Goal: Information Seeking & Learning: Learn about a topic

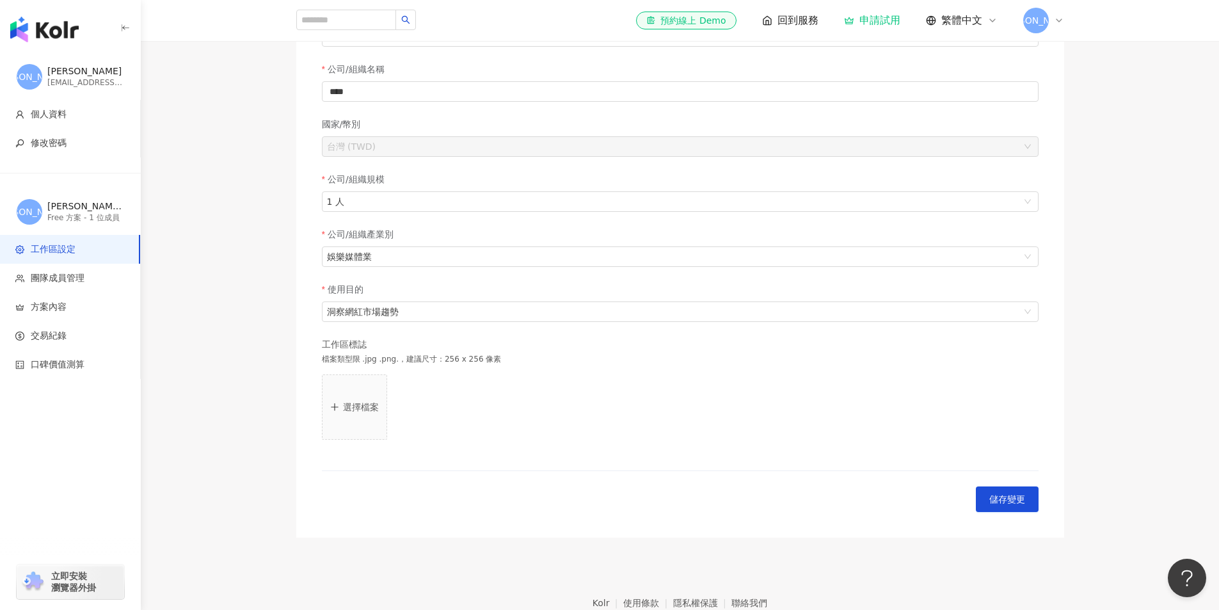
scroll to position [211, 0]
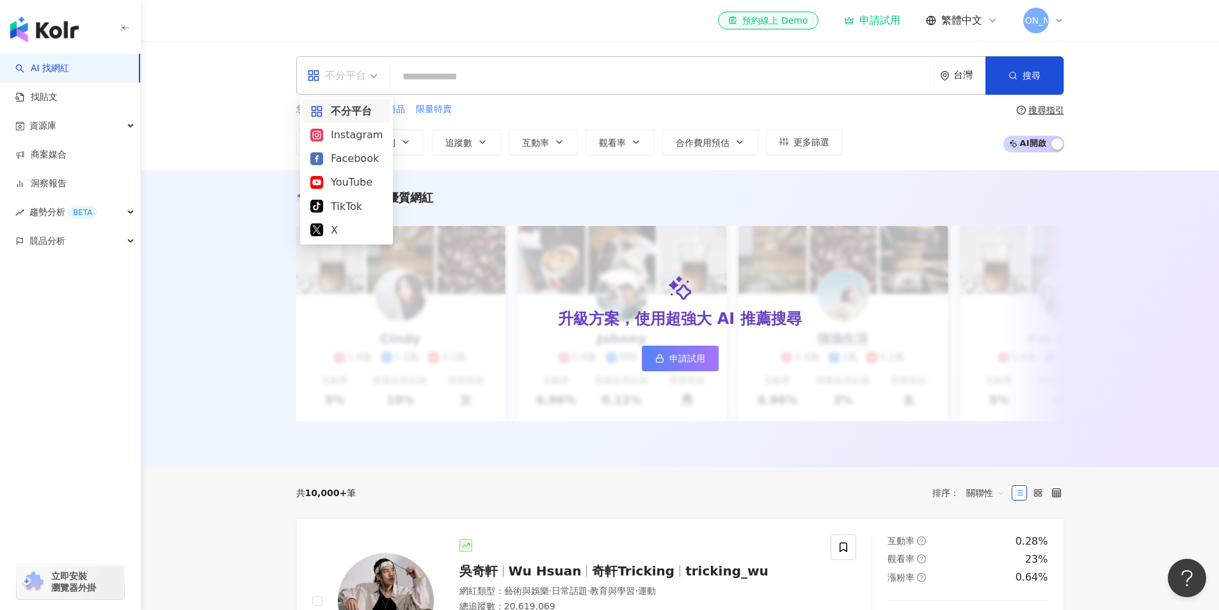
click at [358, 77] on div "不分平台" at bounding box center [336, 75] width 59 height 20
click at [361, 200] on div "TikTok" at bounding box center [346, 206] width 72 height 16
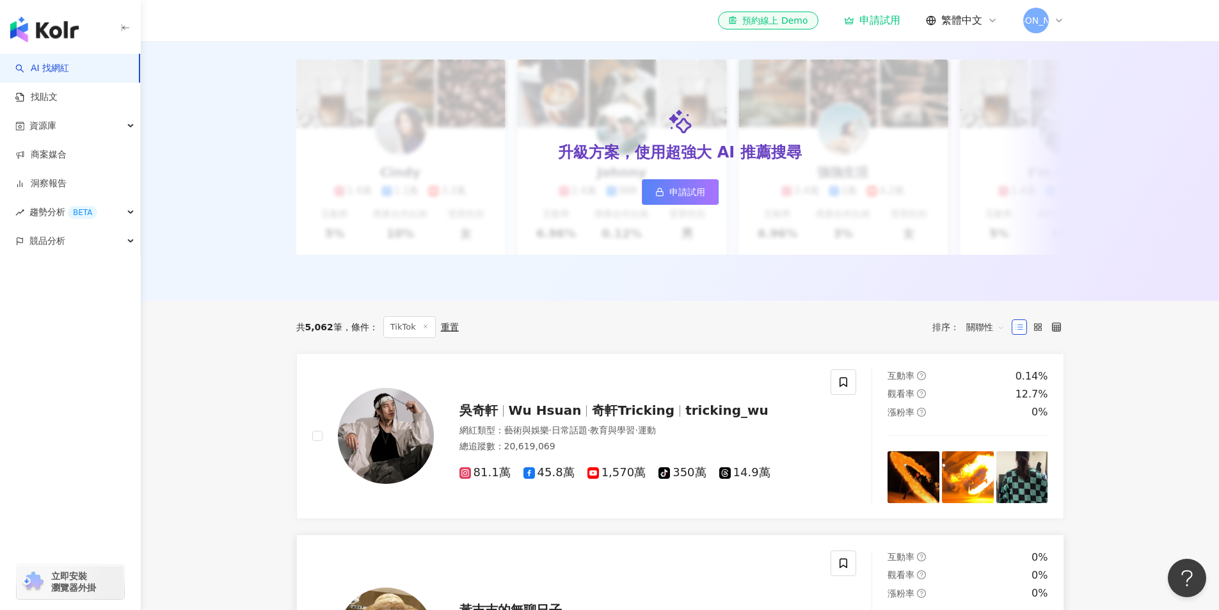
scroll to position [320, 0]
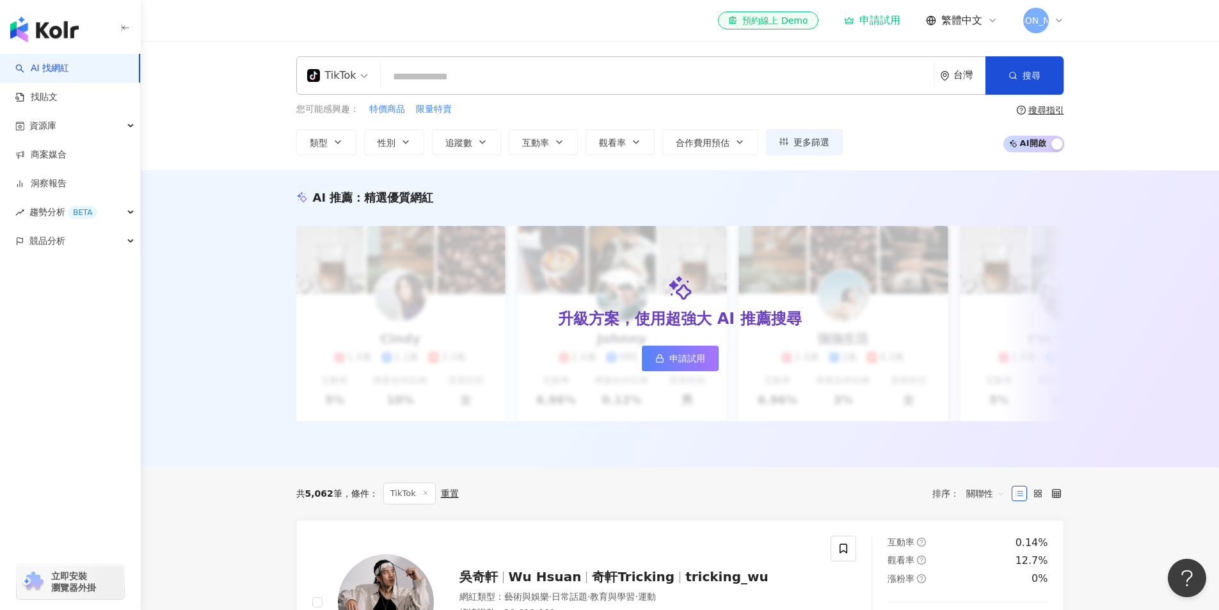
click at [414, 74] on input "search" at bounding box center [657, 77] width 543 height 24
click at [513, 78] on input "search" at bounding box center [657, 77] width 543 height 24
click at [506, 69] on input "search" at bounding box center [657, 77] width 543 height 24
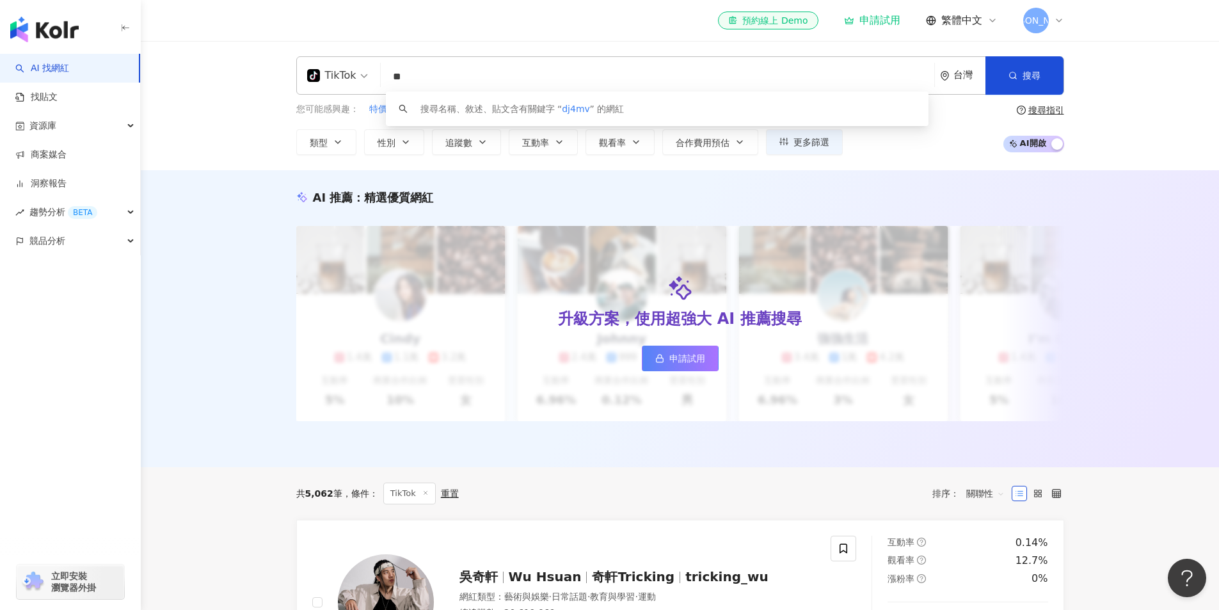
type input "*"
type input "**"
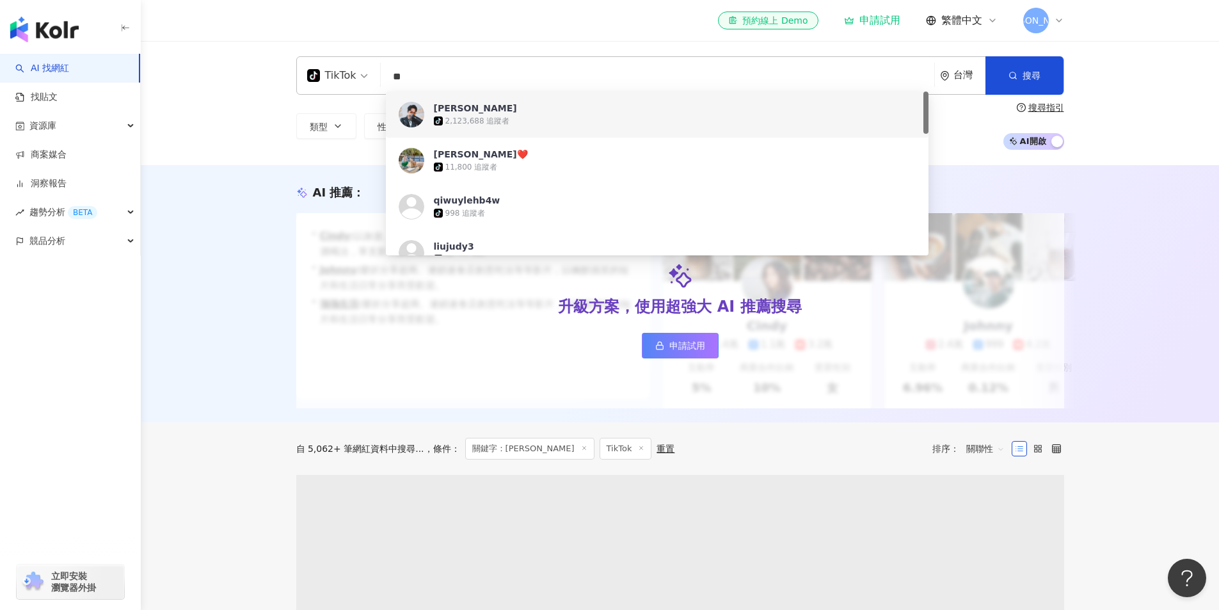
click at [647, 124] on div "tiktok-icon 2,123,688 追蹤者" at bounding box center [675, 121] width 483 height 13
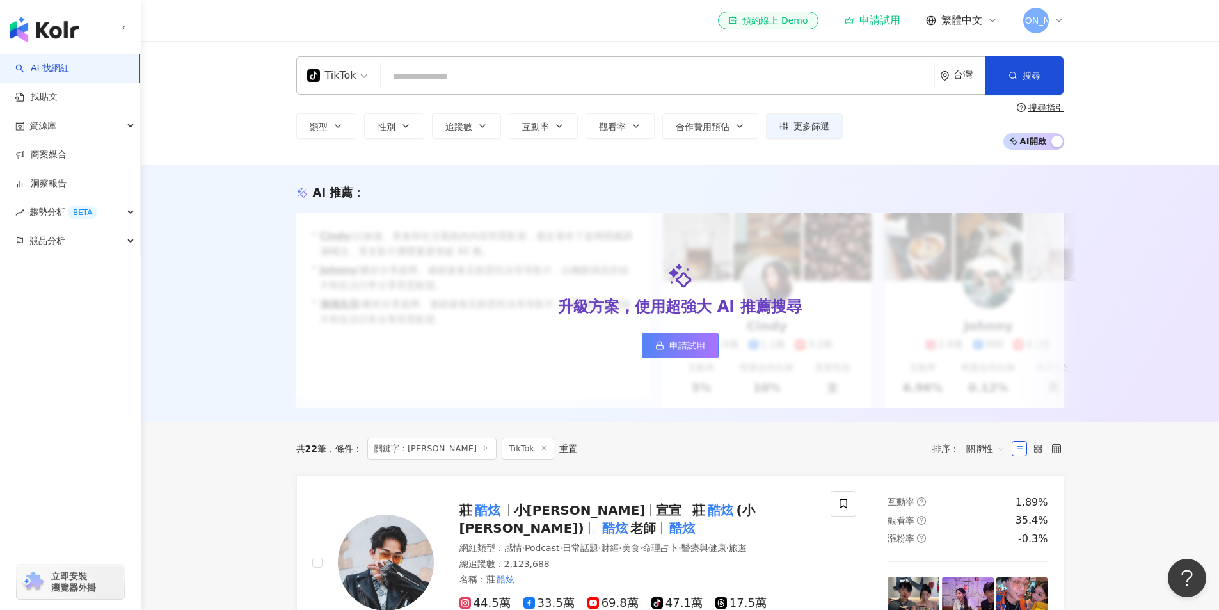
click at [1127, 86] on div "TikTok 台灣 搜尋 b693dd67-9d44-4a4c-89d5-a9dcbb3b291a 莊酷炫 tiktok-icon 2,123,688 追蹤者…" at bounding box center [680, 103] width 1079 height 124
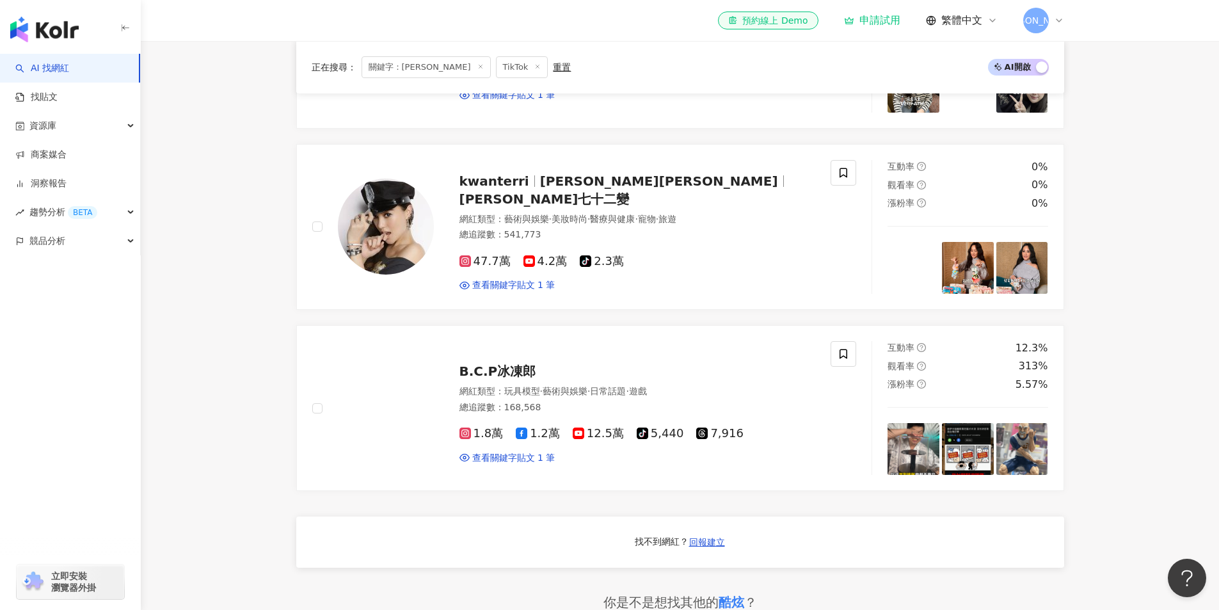
scroll to position [576, 0]
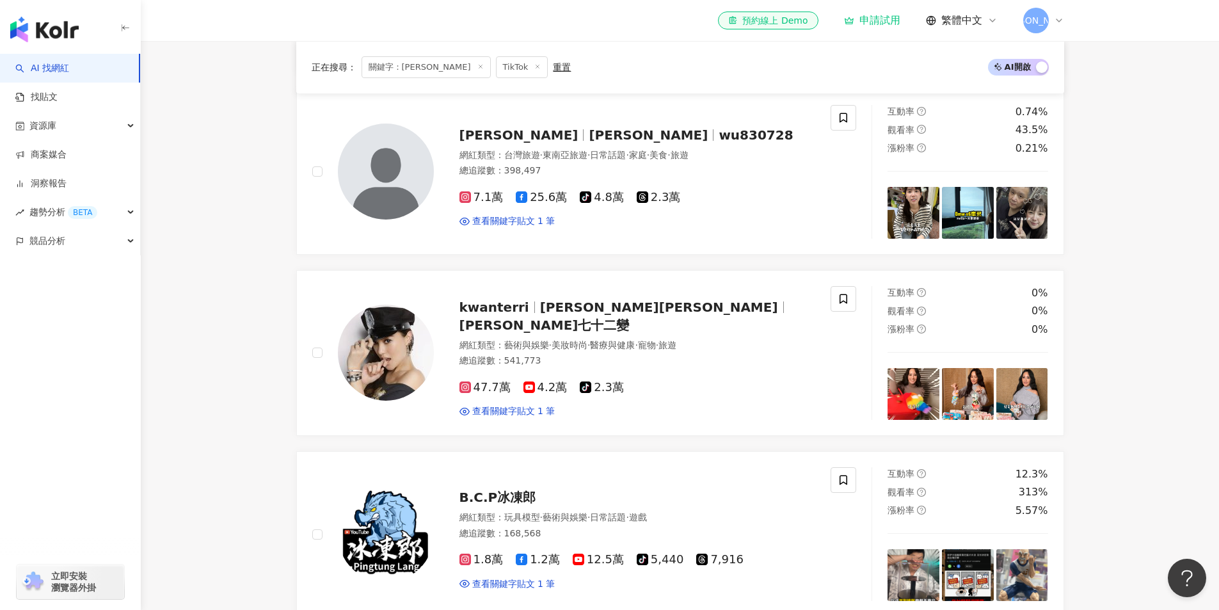
click at [1028, 17] on span "[PERSON_NAME]" at bounding box center [1037, 21] width 26 height 26
click at [1044, 50] on span "[PERSON_NAME]" at bounding box center [1049, 62] width 26 height 26
click at [1129, 68] on div "Free 方案 - 1 位成員" at bounding box center [1123, 67] width 113 height 11
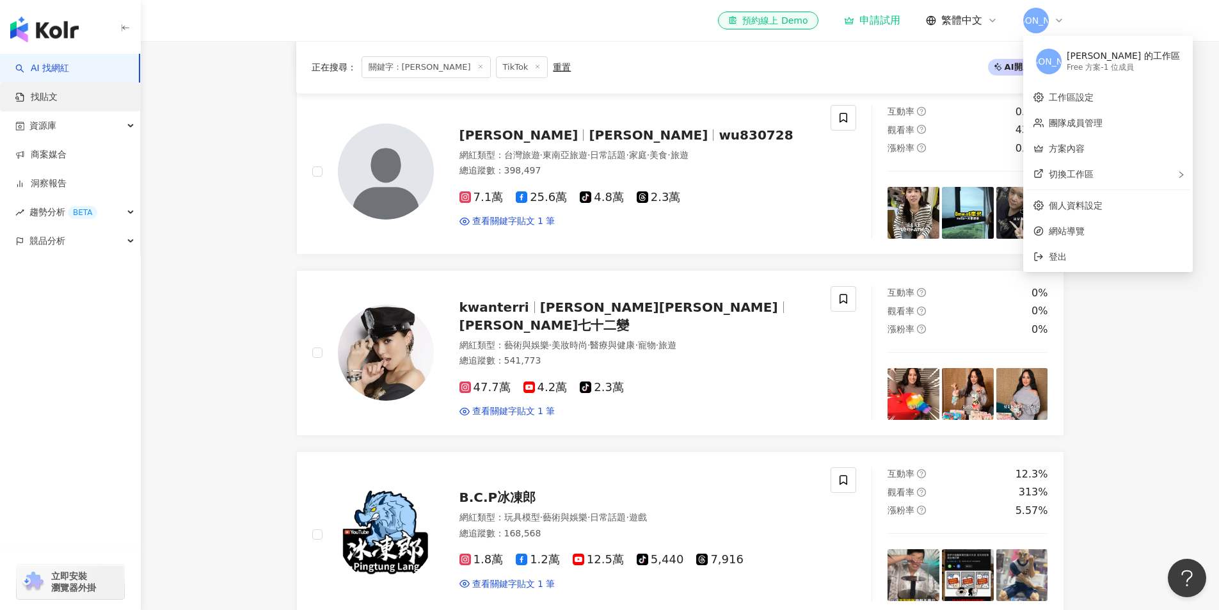
click at [58, 104] on link "找貼文" at bounding box center [36, 97] width 42 height 13
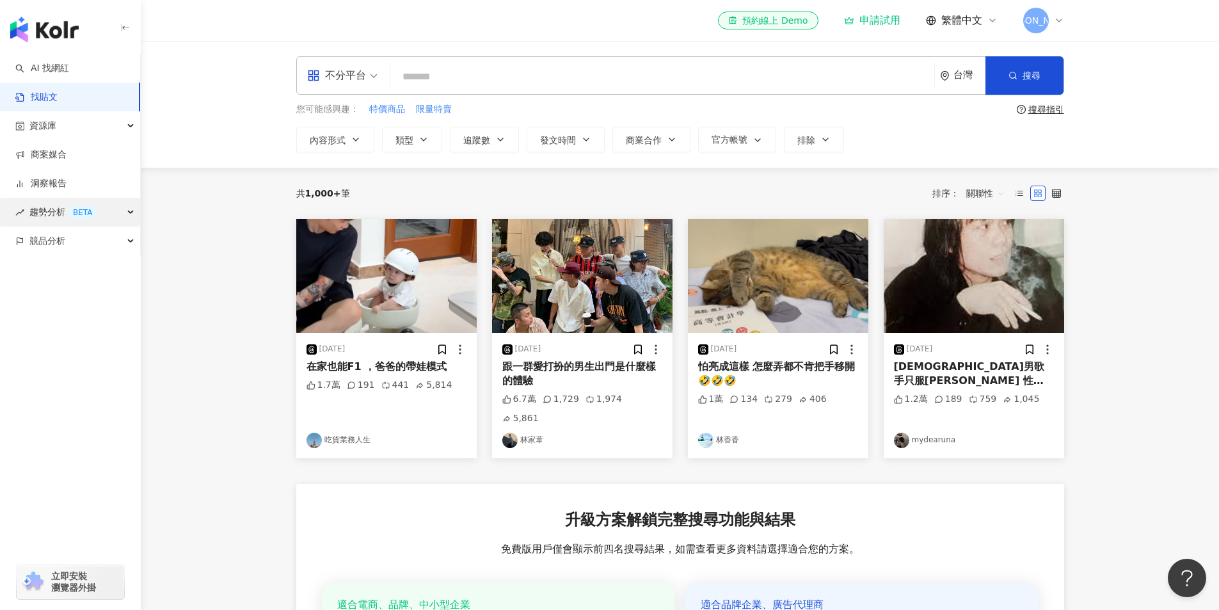
click at [104, 204] on div "趨勢分析 BETA" at bounding box center [70, 212] width 140 height 29
click at [67, 186] on link "洞察報告" at bounding box center [40, 183] width 51 height 13
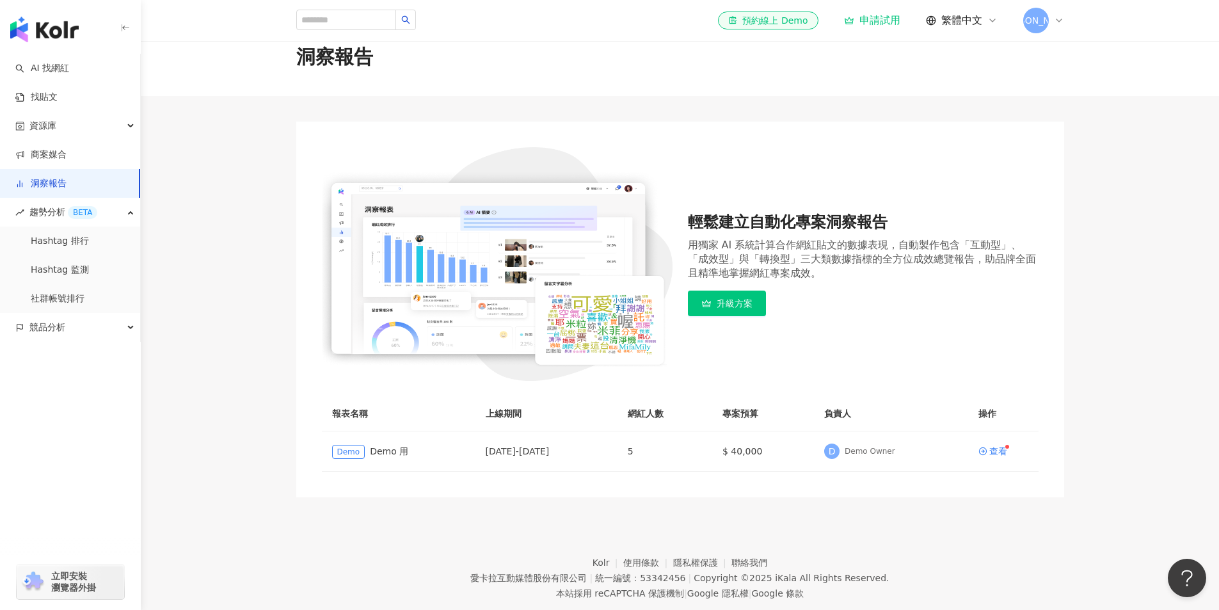
scroll to position [59, 0]
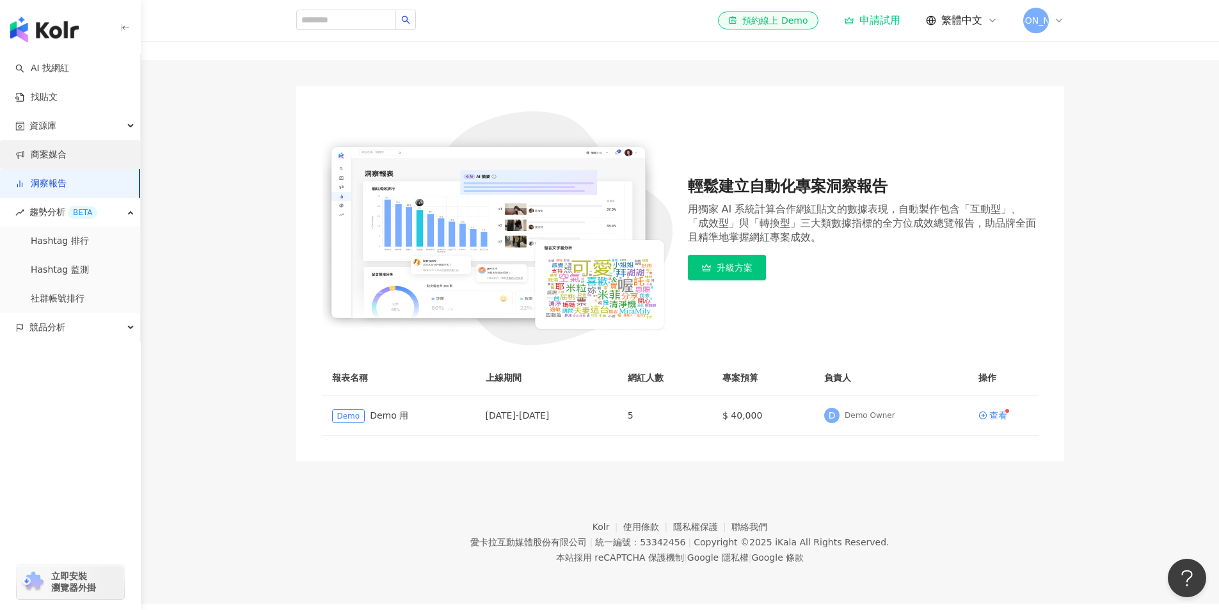
click at [67, 161] on link "商案媒合" at bounding box center [40, 155] width 51 height 13
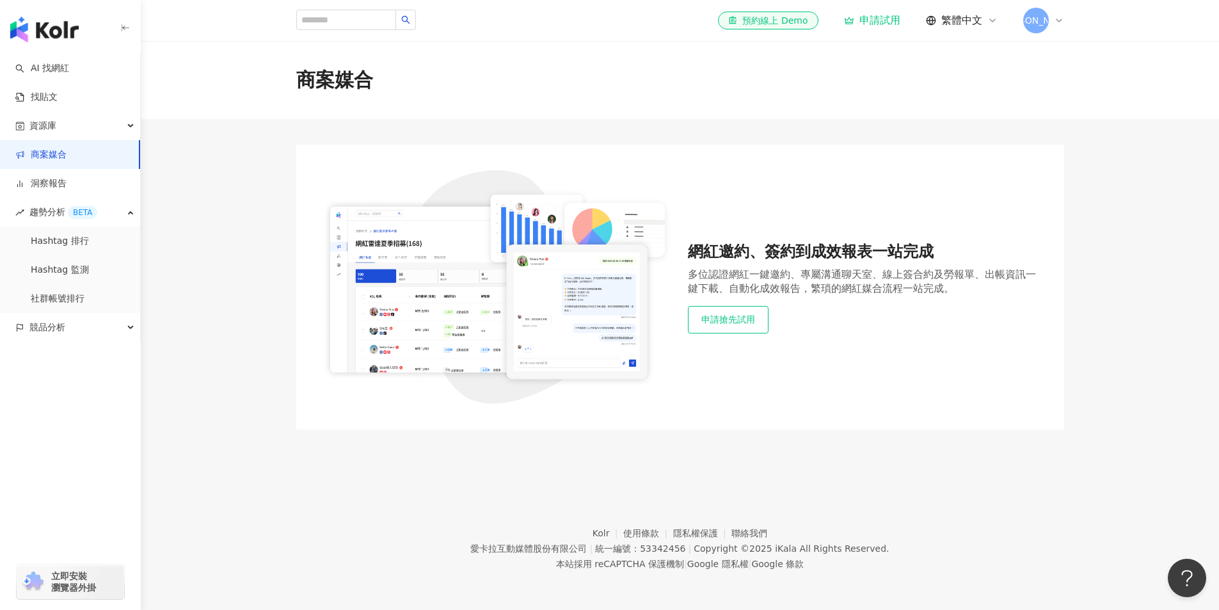
click at [718, 317] on button "申請搶先試用" at bounding box center [728, 319] width 81 height 27
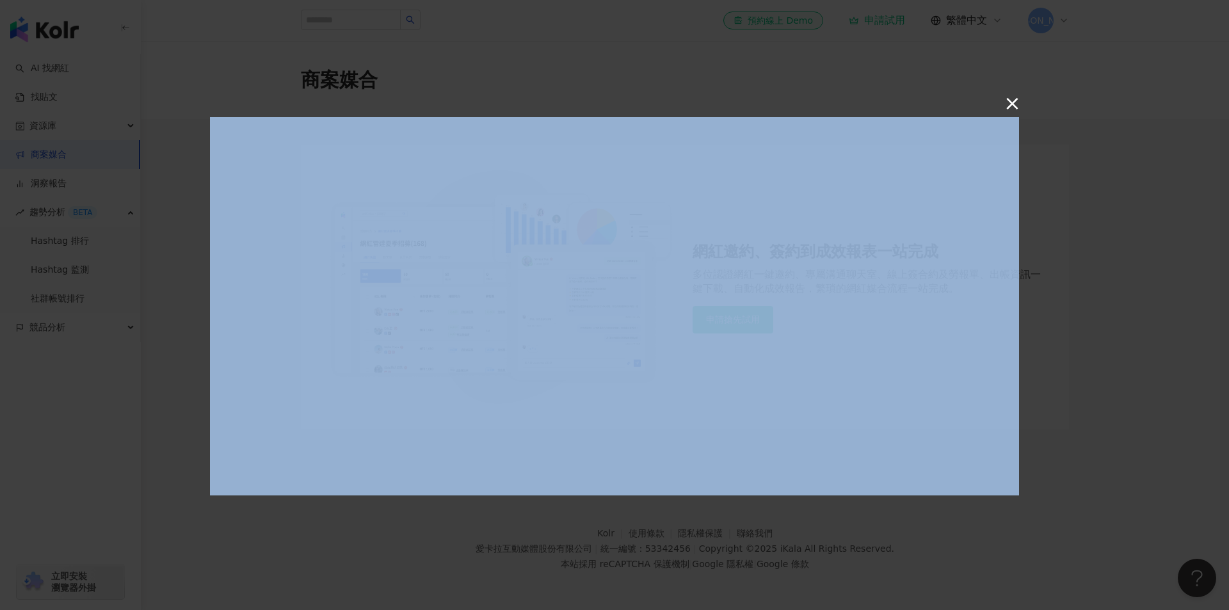
click at [1004, 113] on div "×" at bounding box center [614, 305] width 1229 height 610
click at [1014, 106] on button "×" at bounding box center [1011, 102] width 15 height 15
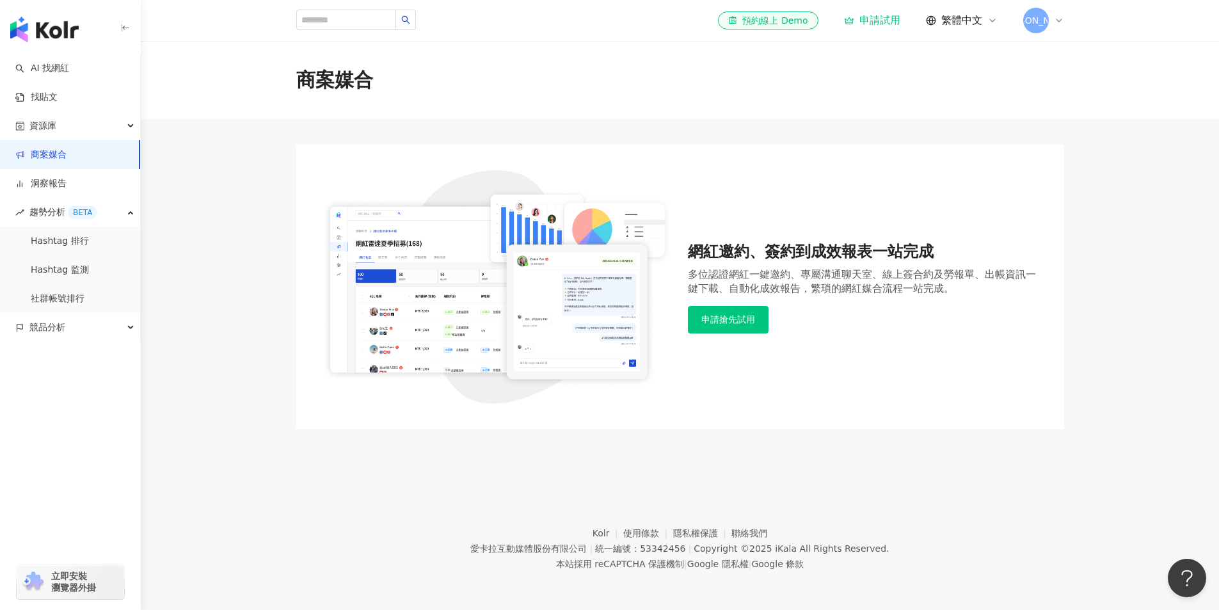
click at [937, 114] on div "商案媒合" at bounding box center [680, 80] width 1079 height 78
drag, startPoint x: 80, startPoint y: 36, endPoint x: 70, endPoint y: 40, distance: 10.9
click at [80, 36] on div "button" at bounding box center [70, 27] width 141 height 54
click at [56, 28] on img "button" at bounding box center [44, 30] width 68 height 26
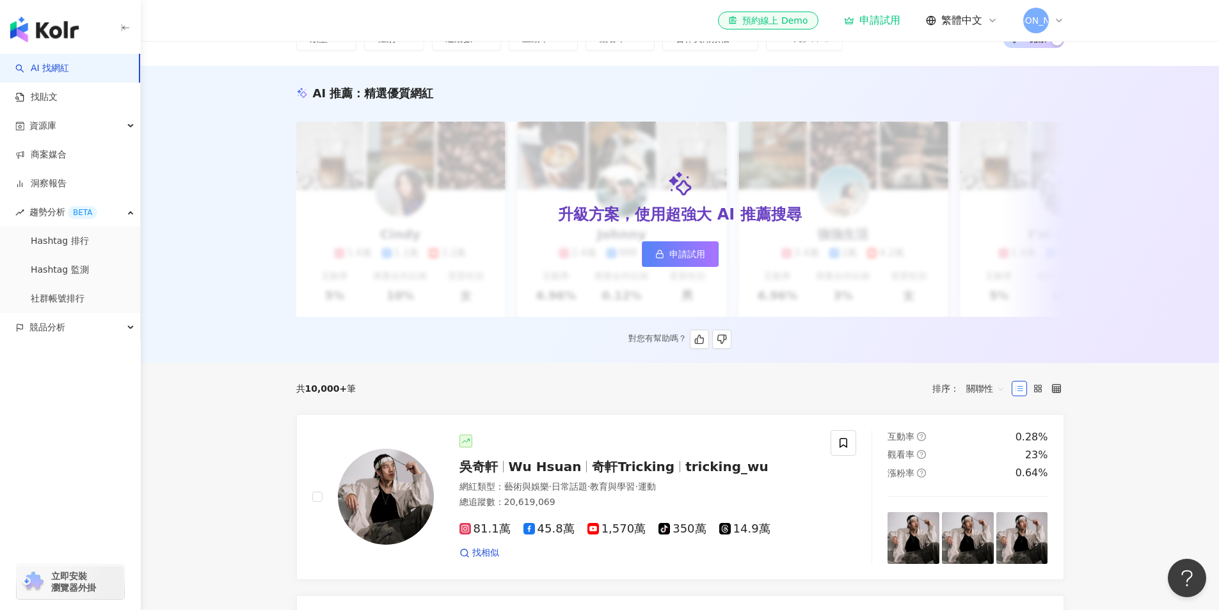
scroll to position [192, 0]
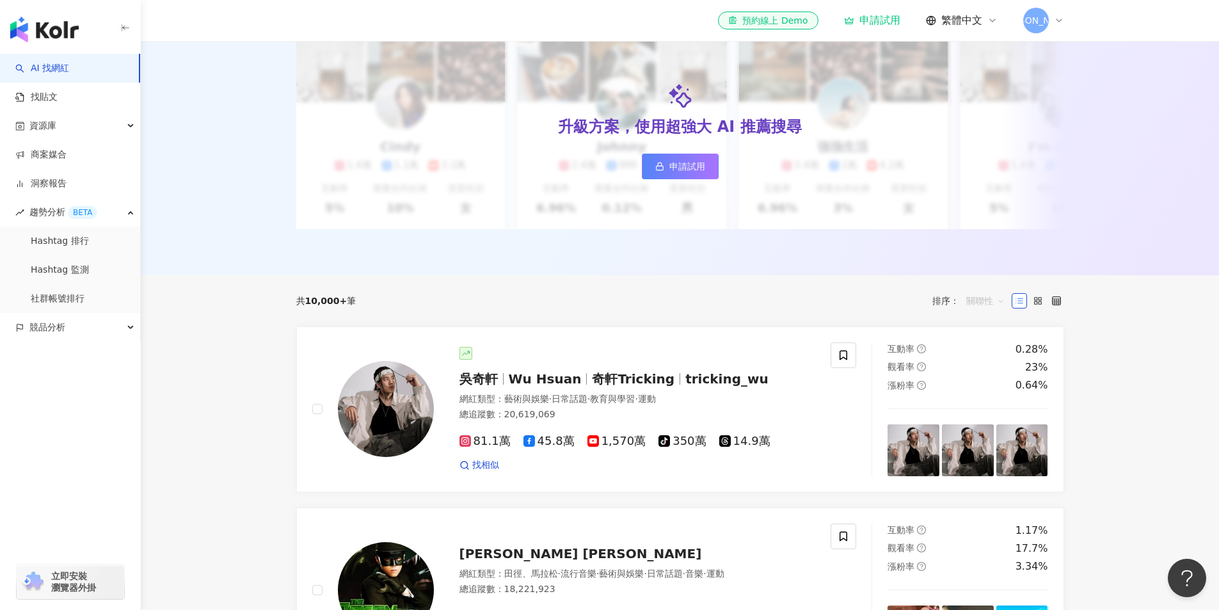
click at [992, 308] on span "關聯性" at bounding box center [986, 301] width 38 height 20
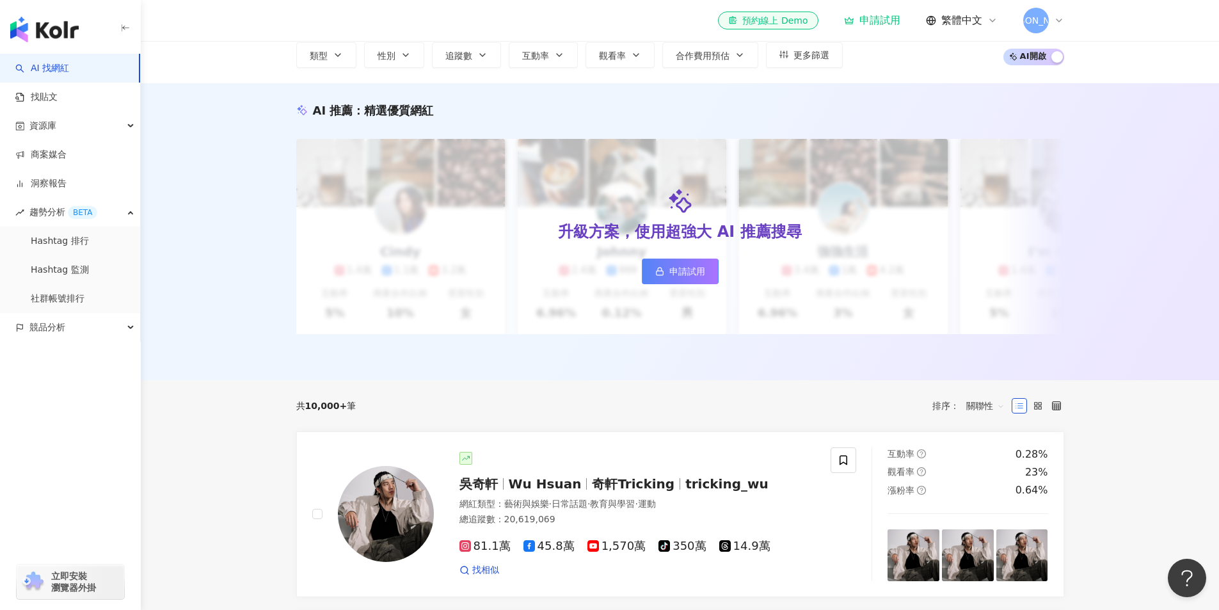
scroll to position [0, 0]
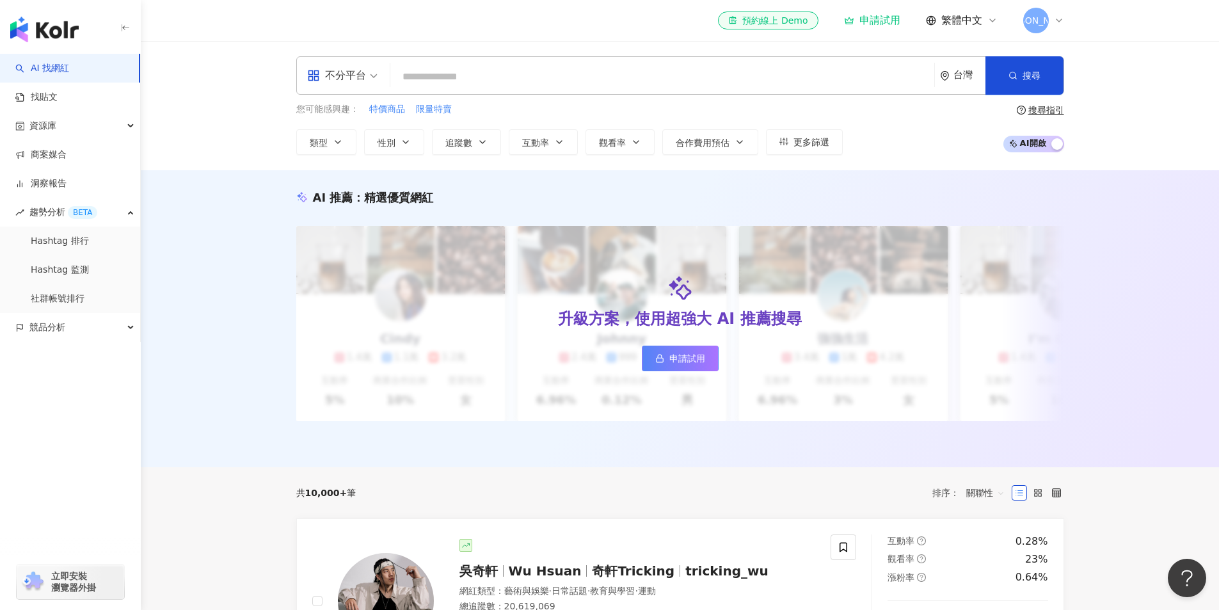
click at [655, 74] on input "search" at bounding box center [663, 77] width 534 height 24
click at [341, 74] on div "不分平台" at bounding box center [336, 75] width 59 height 20
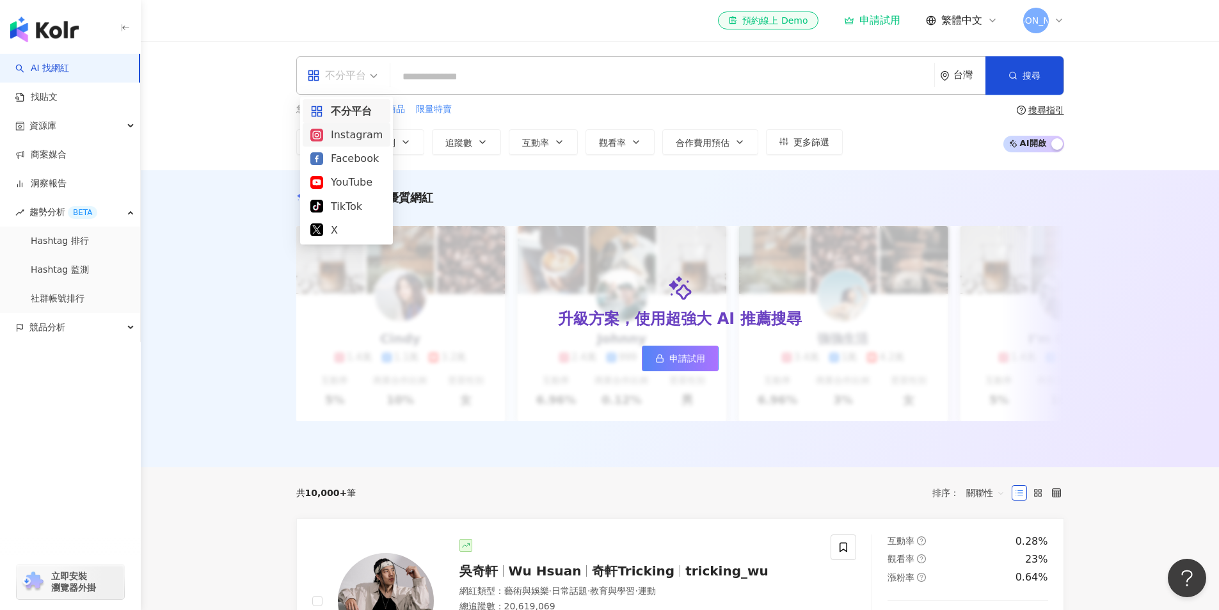
click at [358, 144] on div "Instagram" at bounding box center [347, 135] width 88 height 24
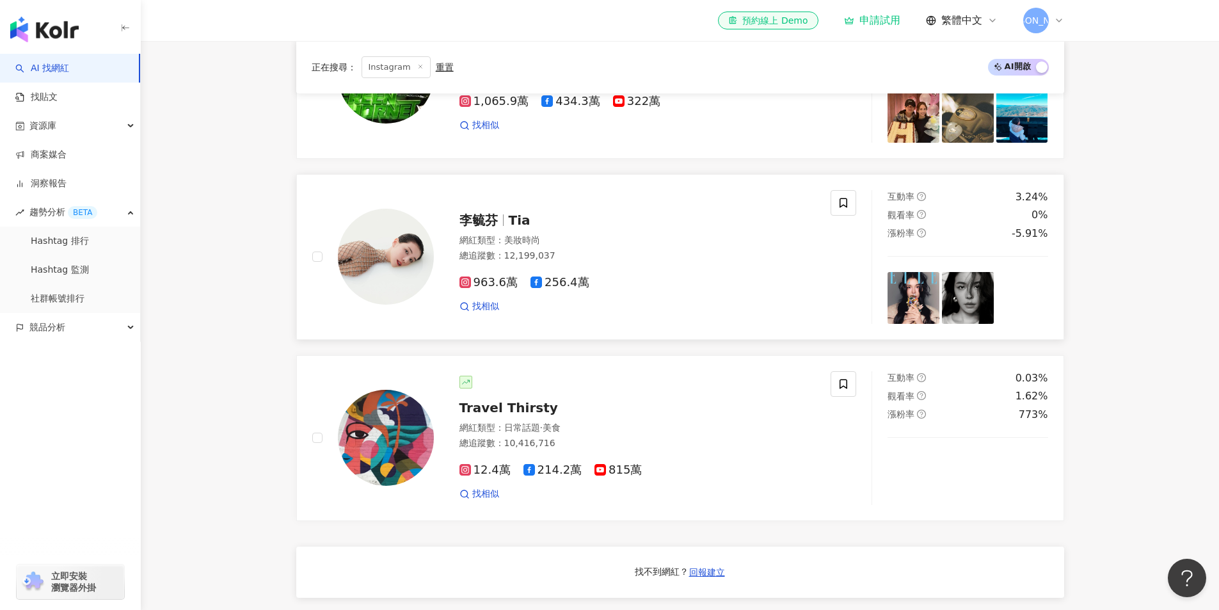
scroll to position [1024, 0]
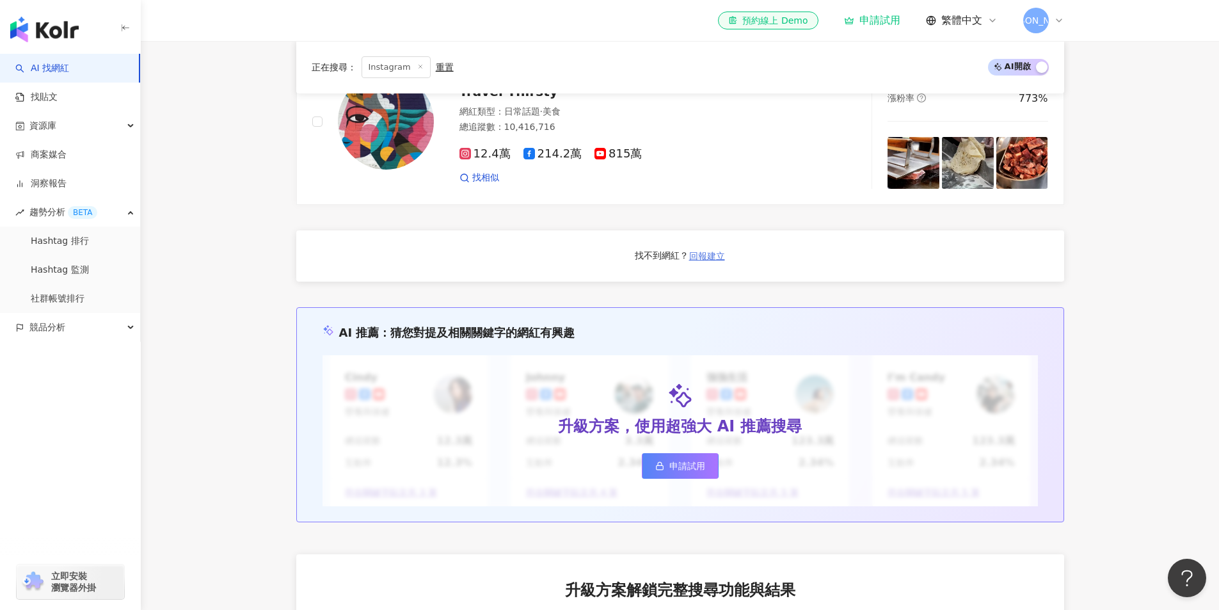
click at [697, 261] on span "回報建立" at bounding box center [707, 256] width 36 height 10
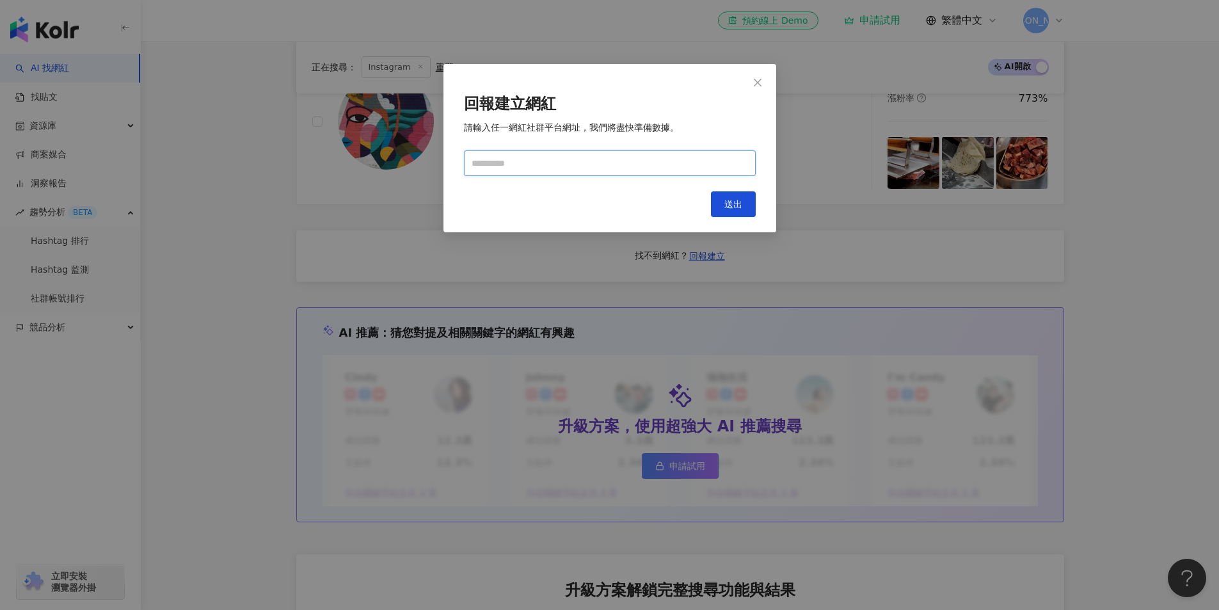
click at [659, 163] on input "text" at bounding box center [610, 163] width 292 height 26
paste input "**********"
type input "**********"
click at [734, 197] on button "送出" at bounding box center [733, 204] width 45 height 26
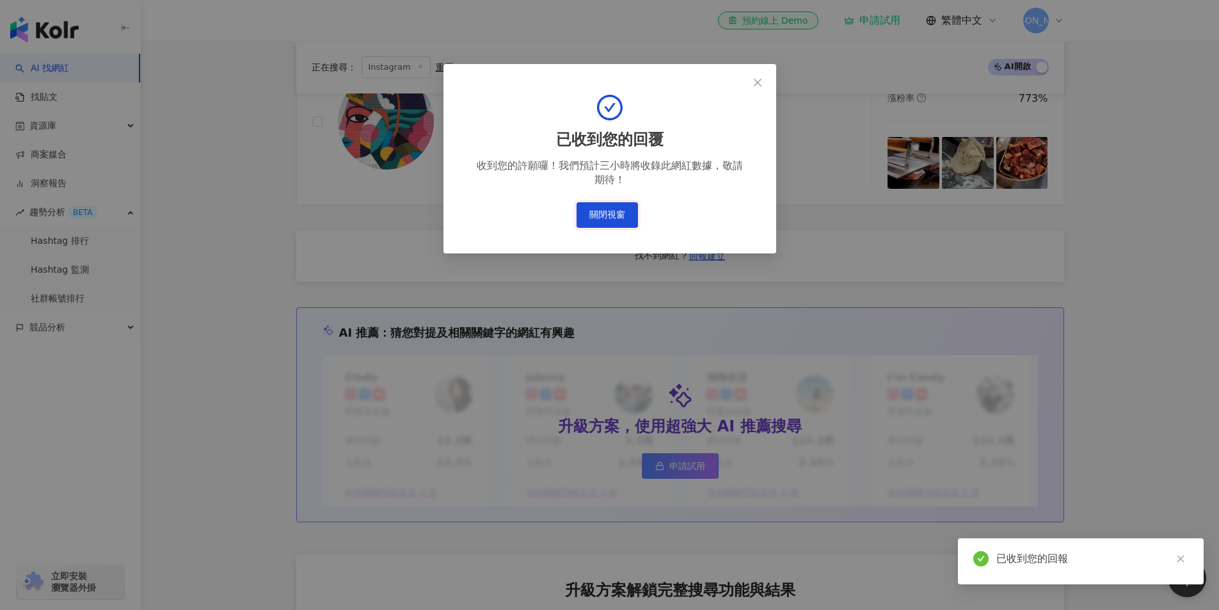
click at [597, 223] on button "關閉視窗" at bounding box center [607, 215] width 61 height 26
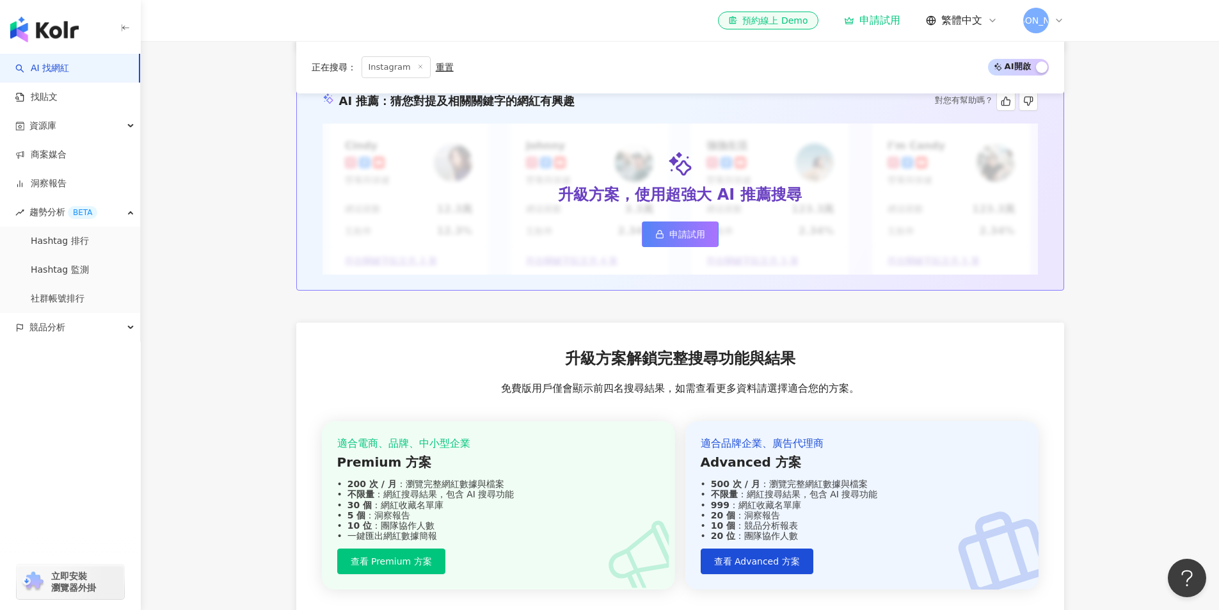
scroll to position [1088, 0]
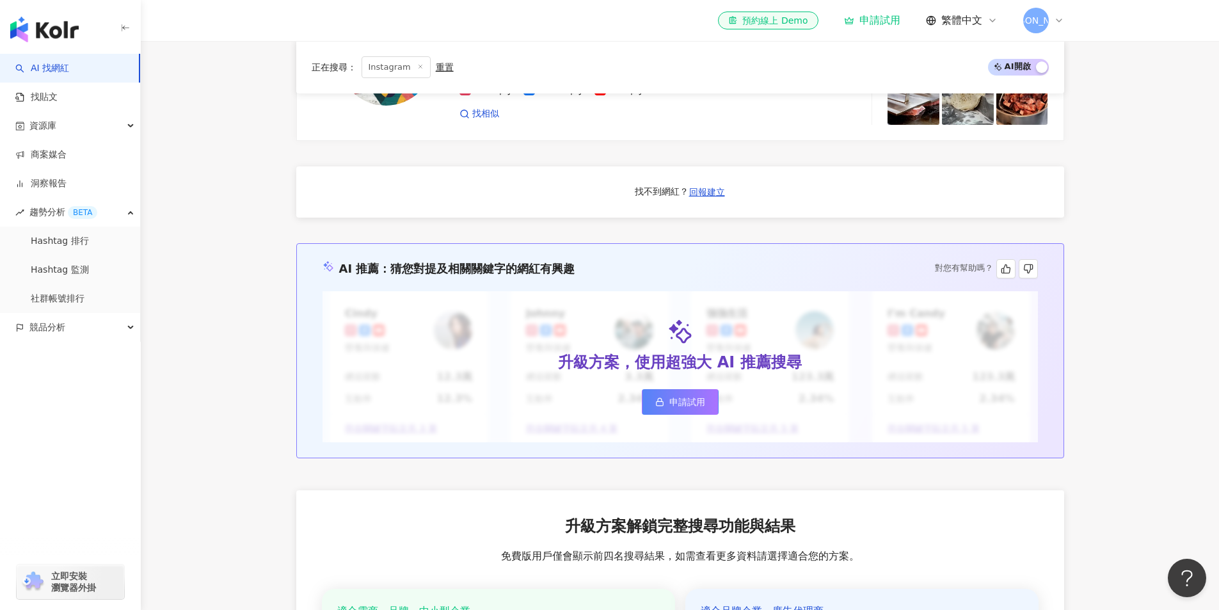
click at [695, 406] on span "申請試用" at bounding box center [688, 402] width 36 height 10
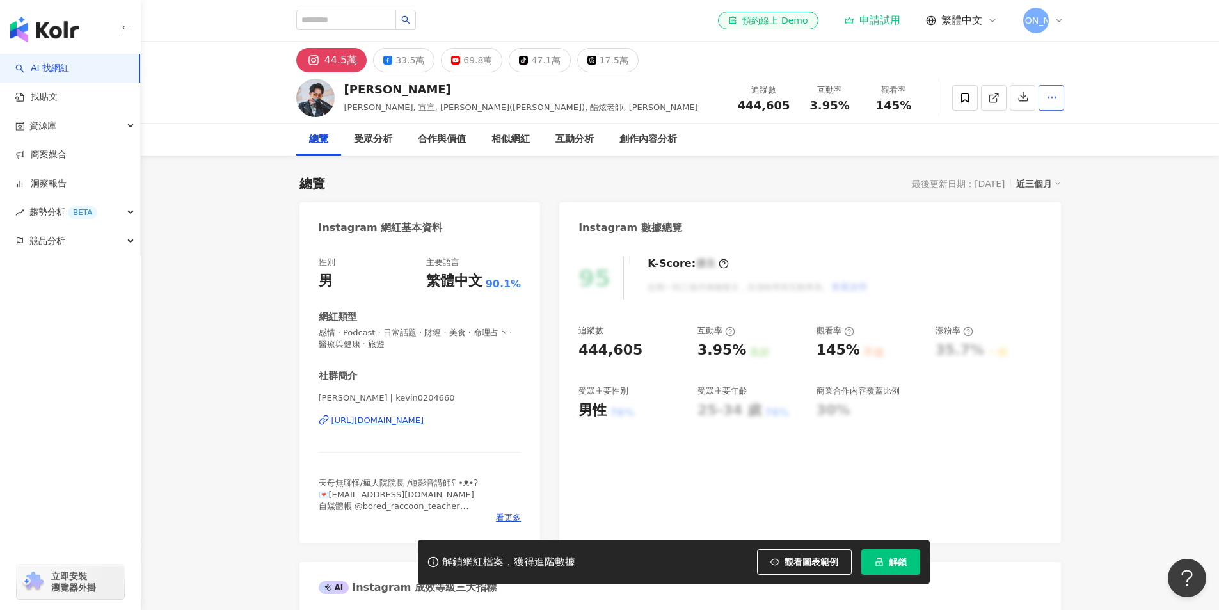
click at [1063, 100] on button "button" at bounding box center [1052, 98] width 26 height 26
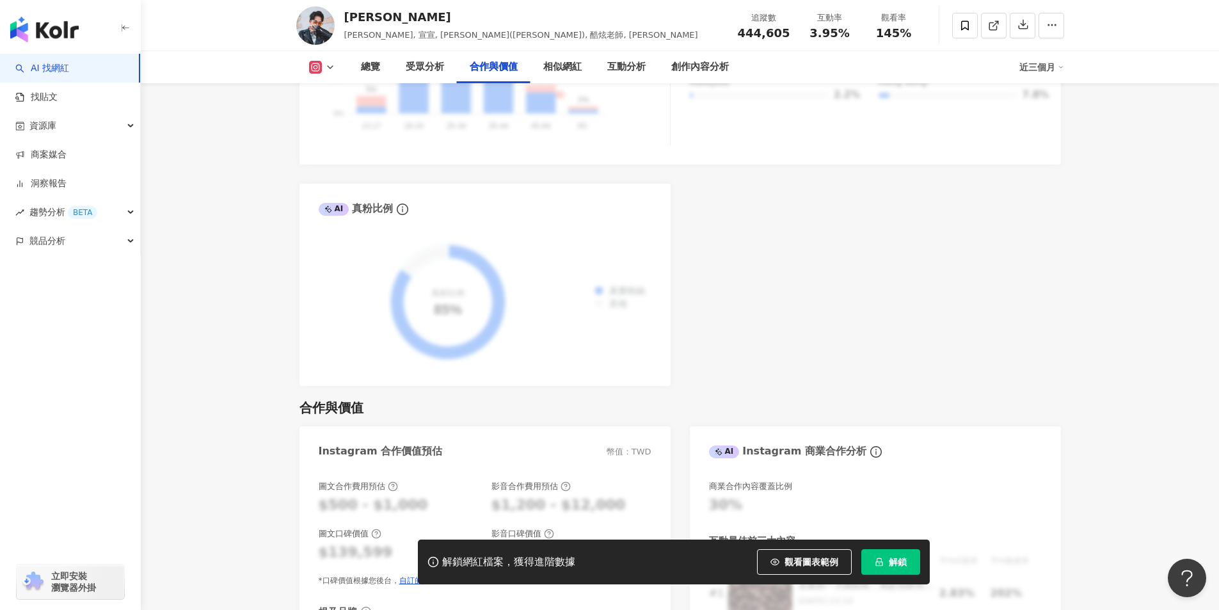
scroll to position [1829, 0]
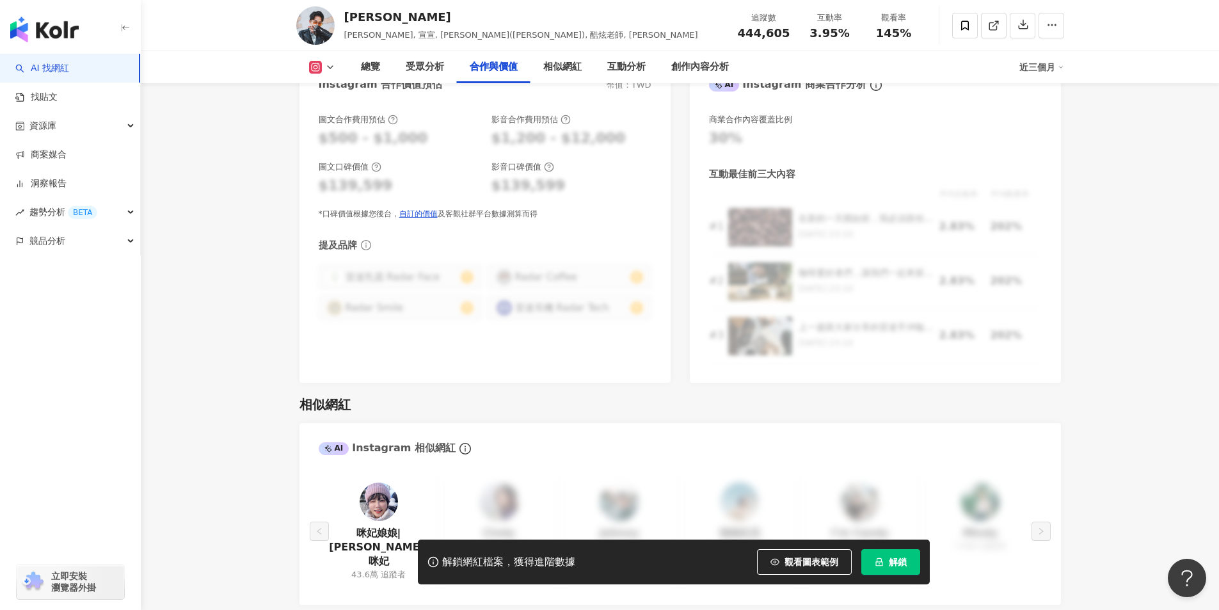
click at [894, 557] on span "解鎖" at bounding box center [898, 562] width 18 height 10
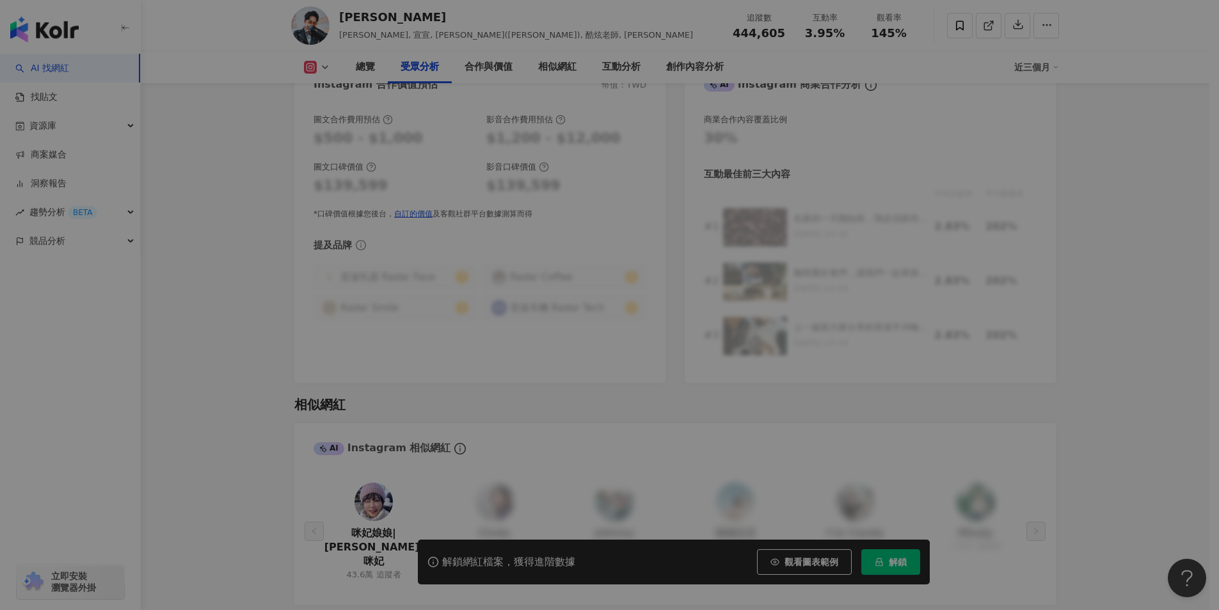
scroll to position [1408, 0]
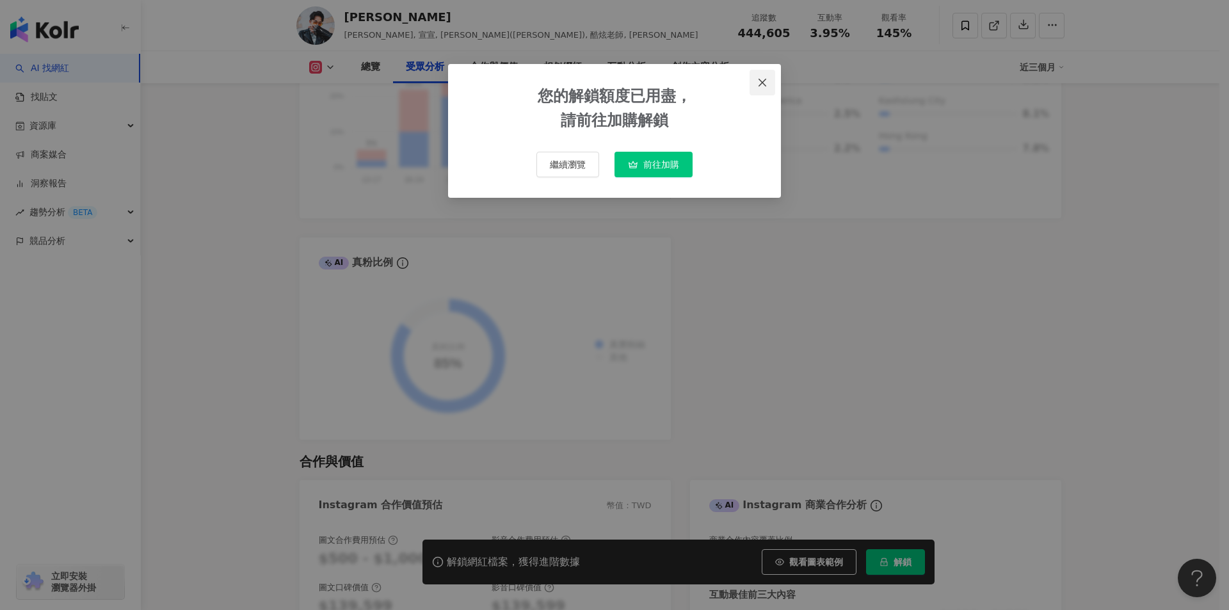
click at [757, 85] on span "Close" at bounding box center [763, 82] width 26 height 10
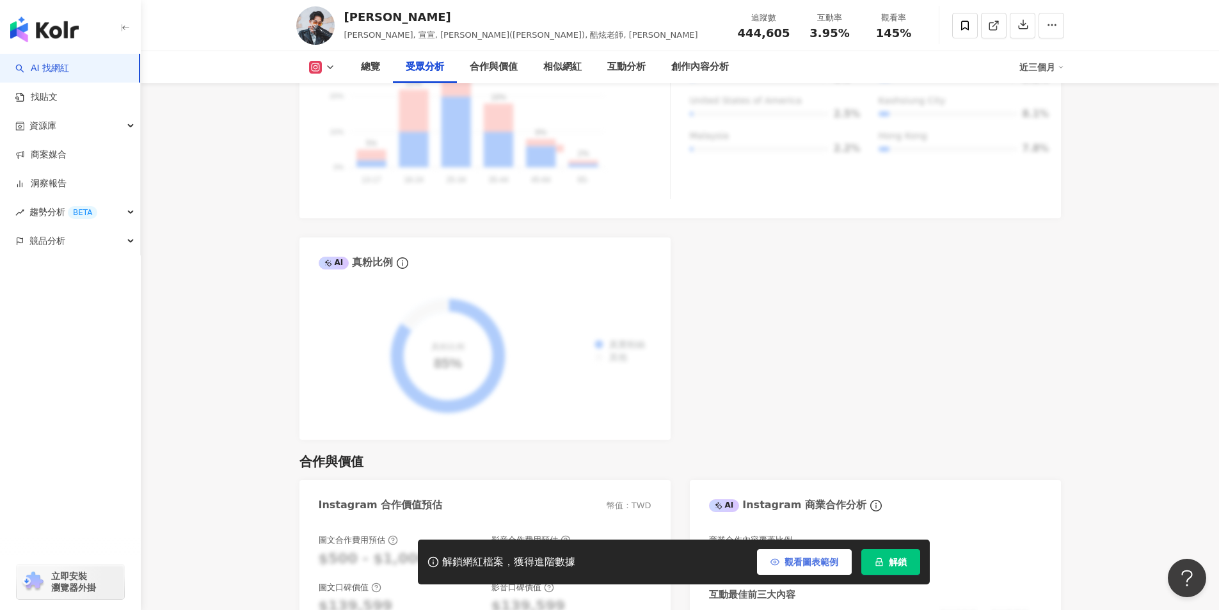
click at [826, 562] on span "觀看圖表範例" at bounding box center [812, 562] width 54 height 10
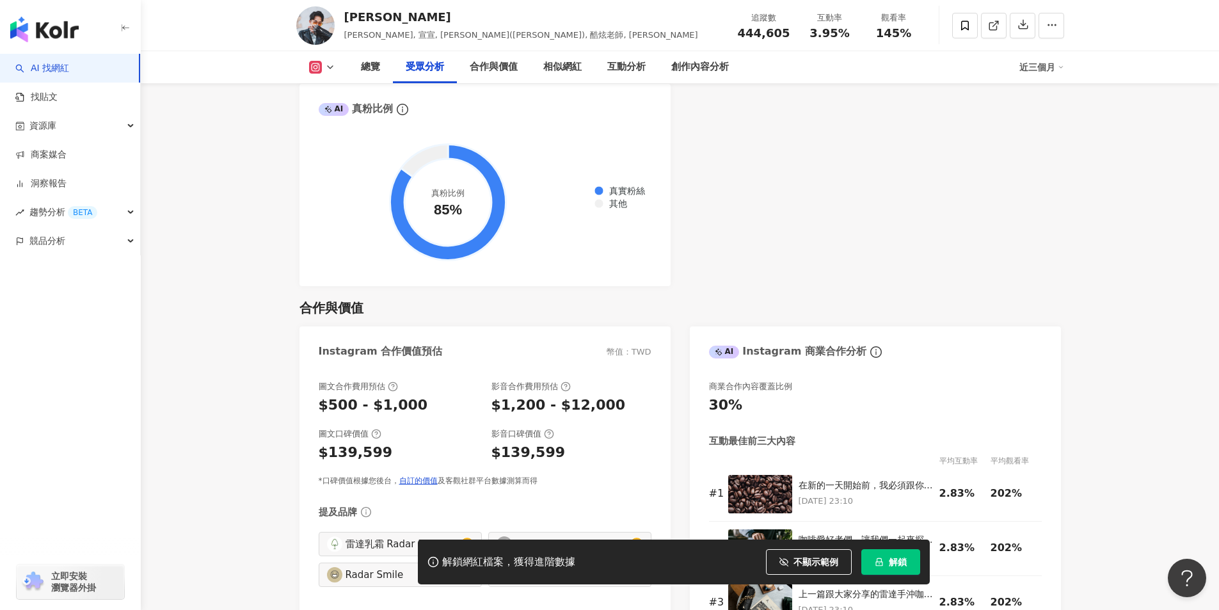
scroll to position [1600, 0]
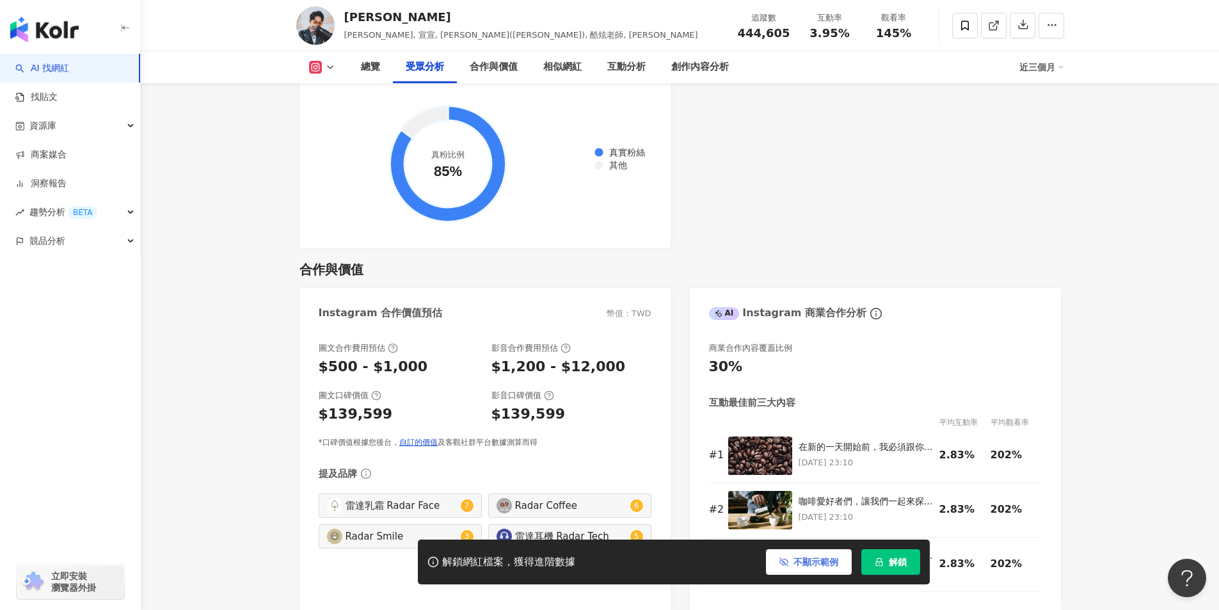
click at [819, 568] on button "不顯示範例" at bounding box center [809, 562] width 86 height 26
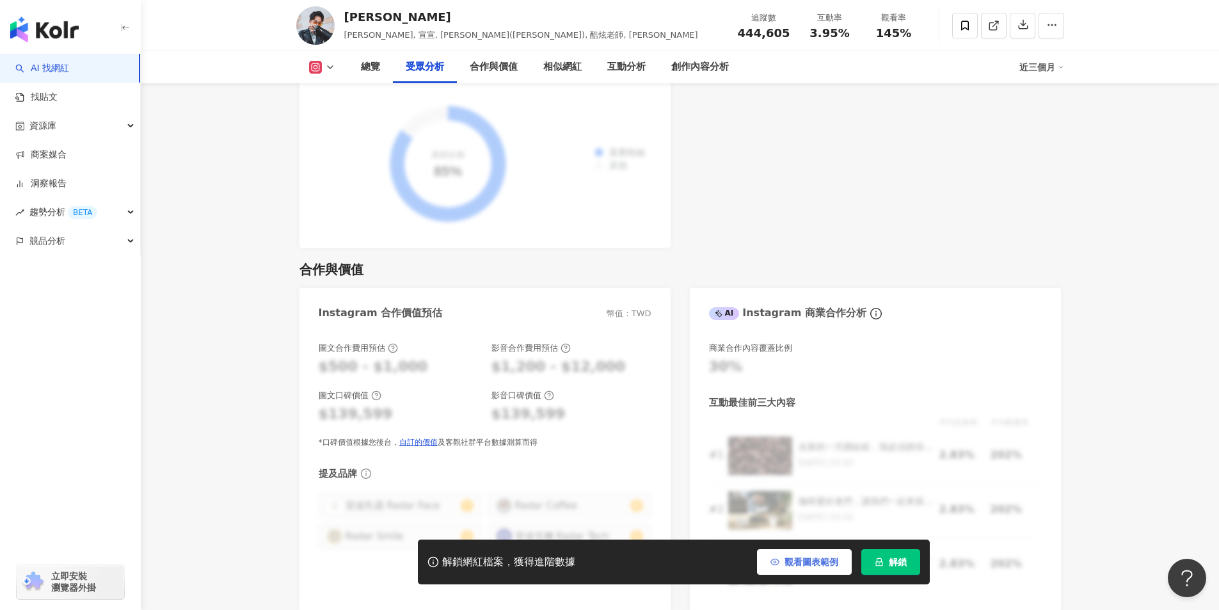
click at [813, 567] on span "觀看圖表範例" at bounding box center [812, 562] width 54 height 10
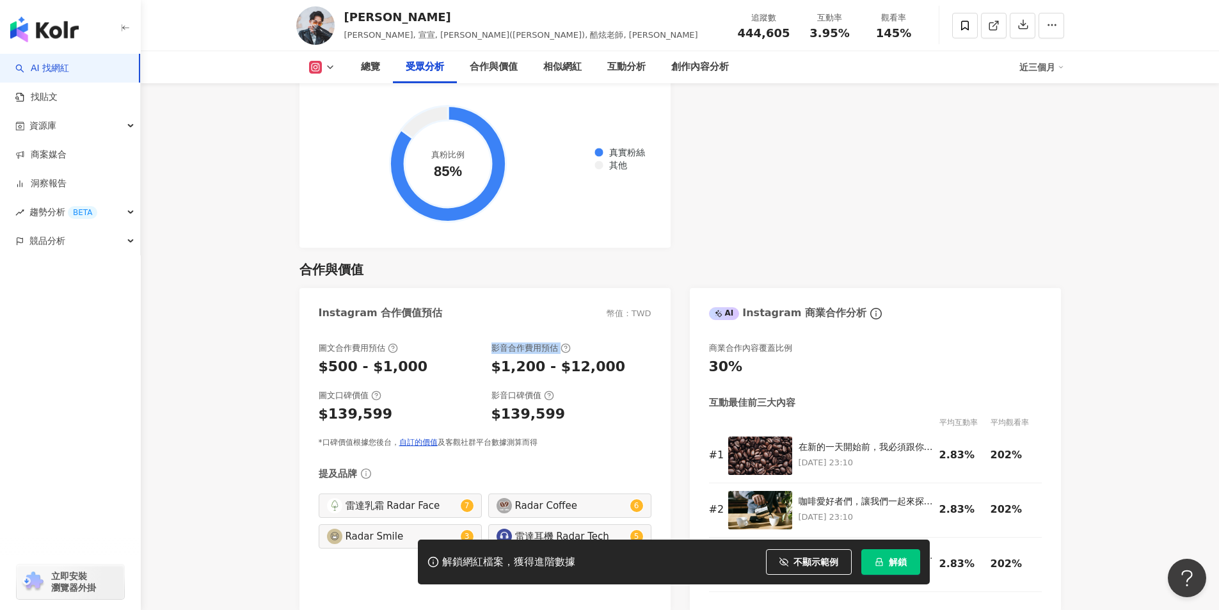
drag, startPoint x: 517, startPoint y: 329, endPoint x: 600, endPoint y: 328, distance: 83.9
click at [598, 342] on div "影音合作費用預估" at bounding box center [572, 348] width 160 height 12
click at [607, 342] on div "影音合作費用預估" at bounding box center [572, 348] width 160 height 12
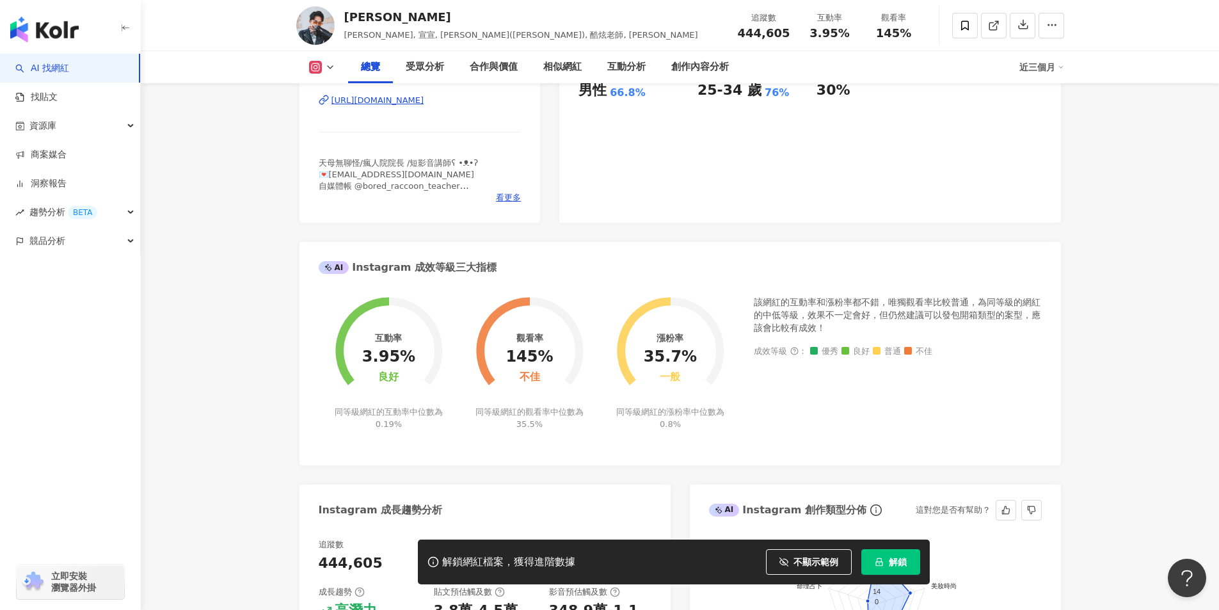
scroll to position [0, 0]
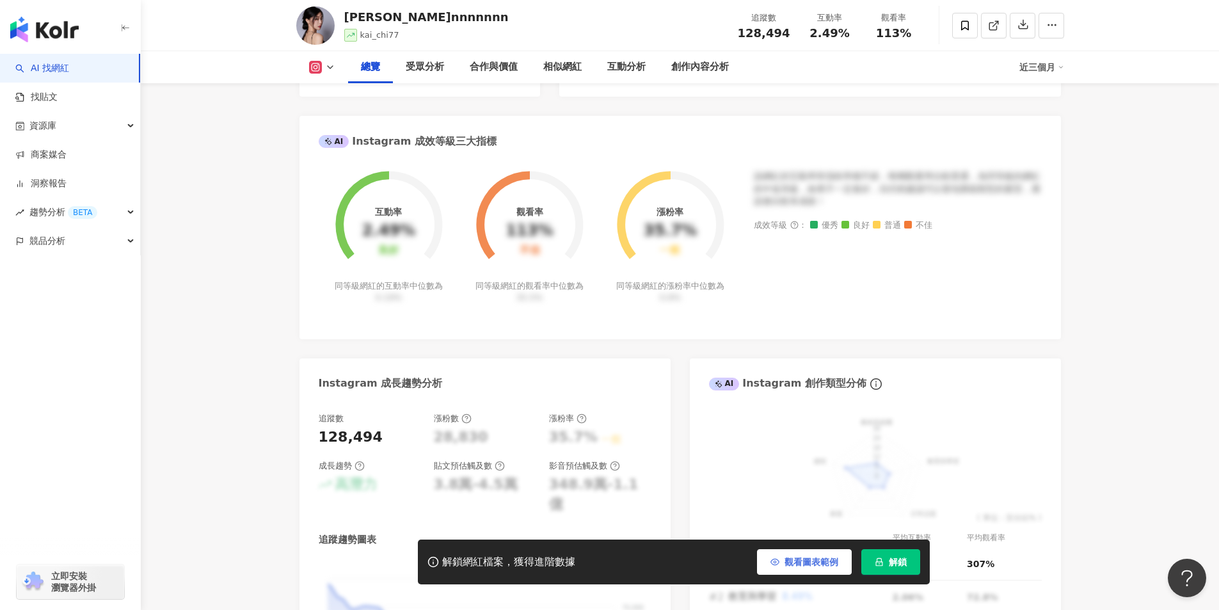
scroll to position [448, 0]
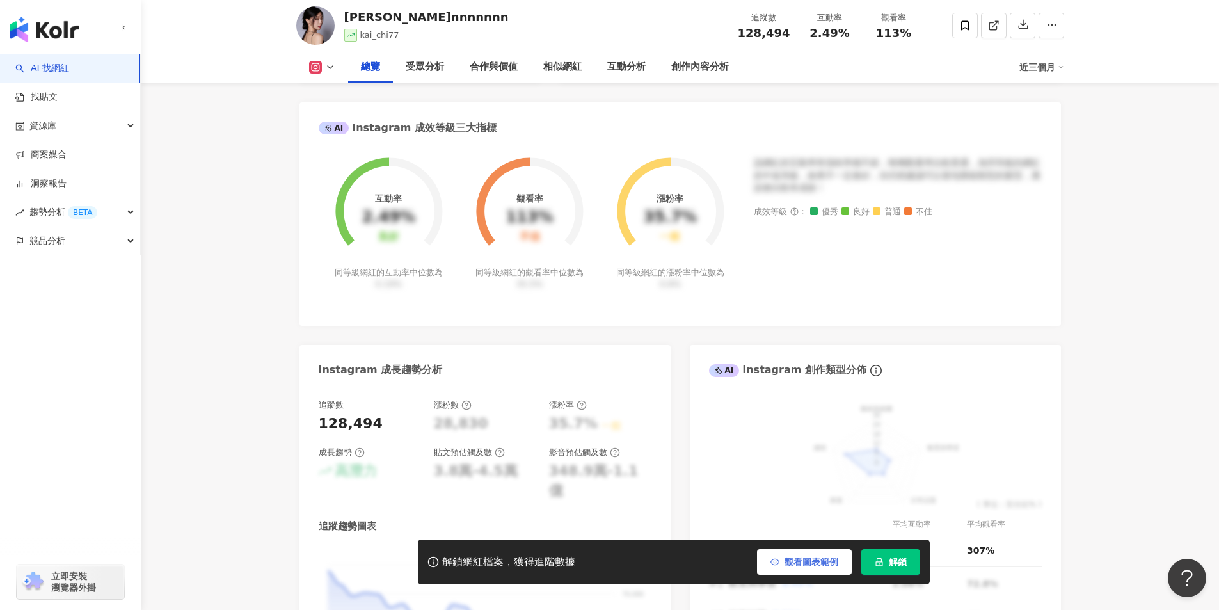
click at [803, 570] on button "觀看圖表範例" at bounding box center [804, 562] width 95 height 26
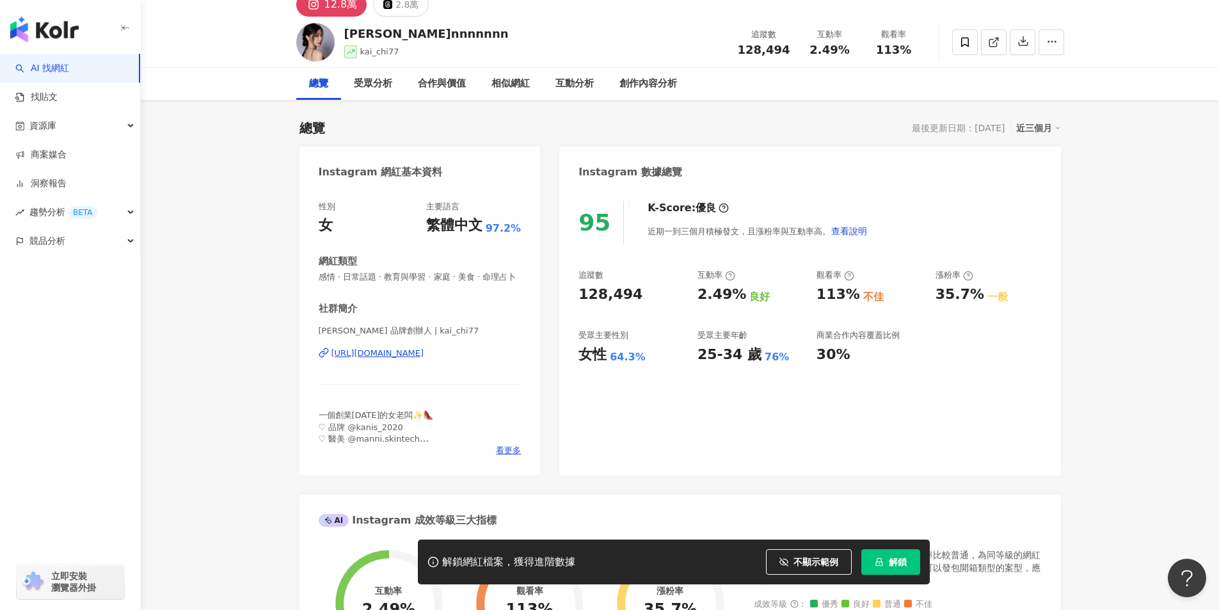
scroll to position [0, 0]
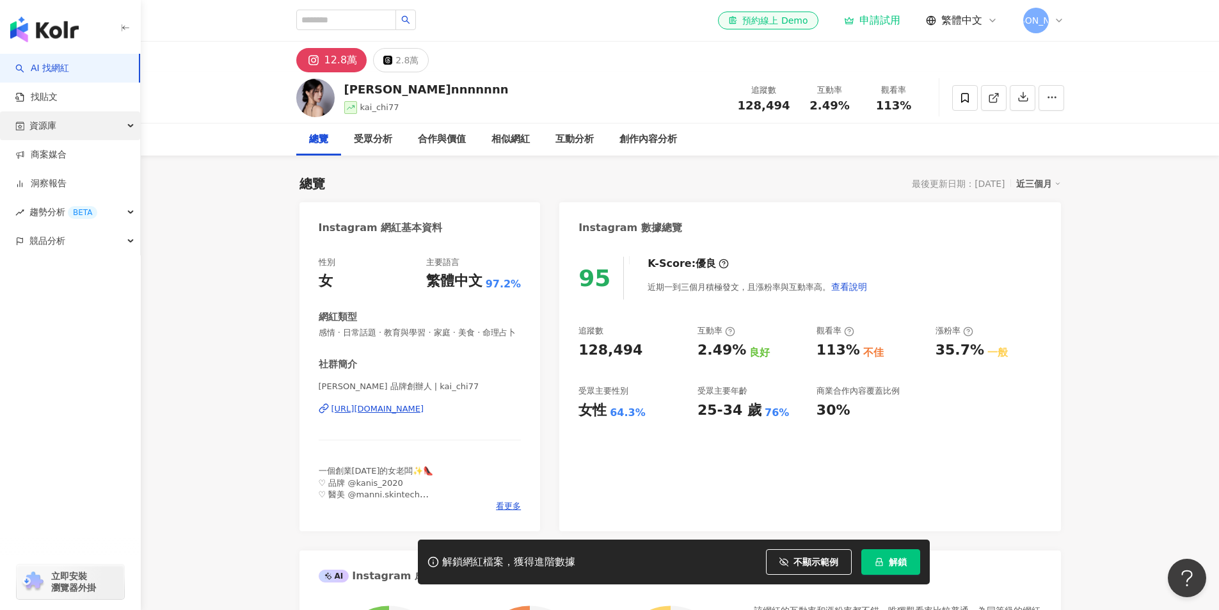
click at [93, 122] on div "資源庫" at bounding box center [70, 125] width 140 height 29
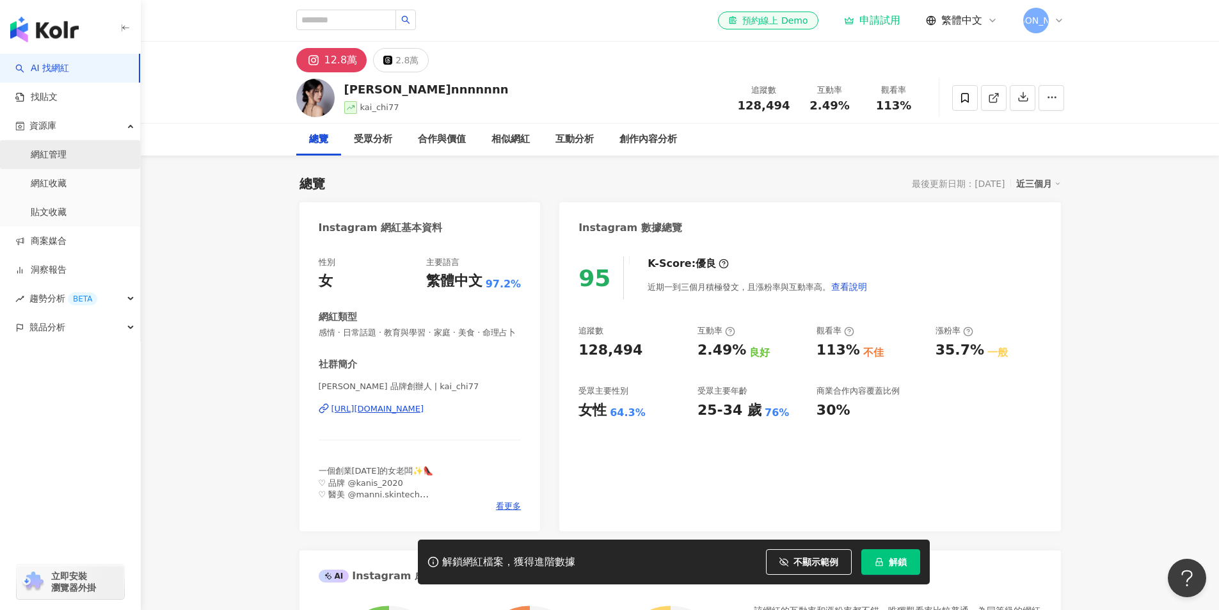
click at [67, 152] on link "網紅管理" at bounding box center [49, 155] width 36 height 13
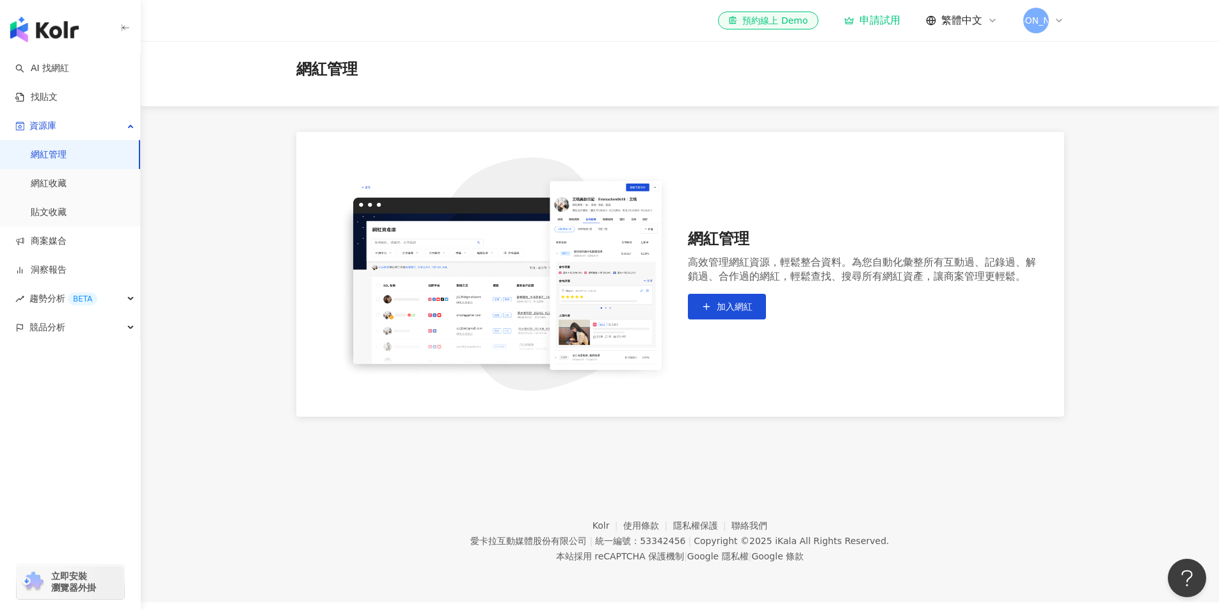
scroll to position [59, 0]
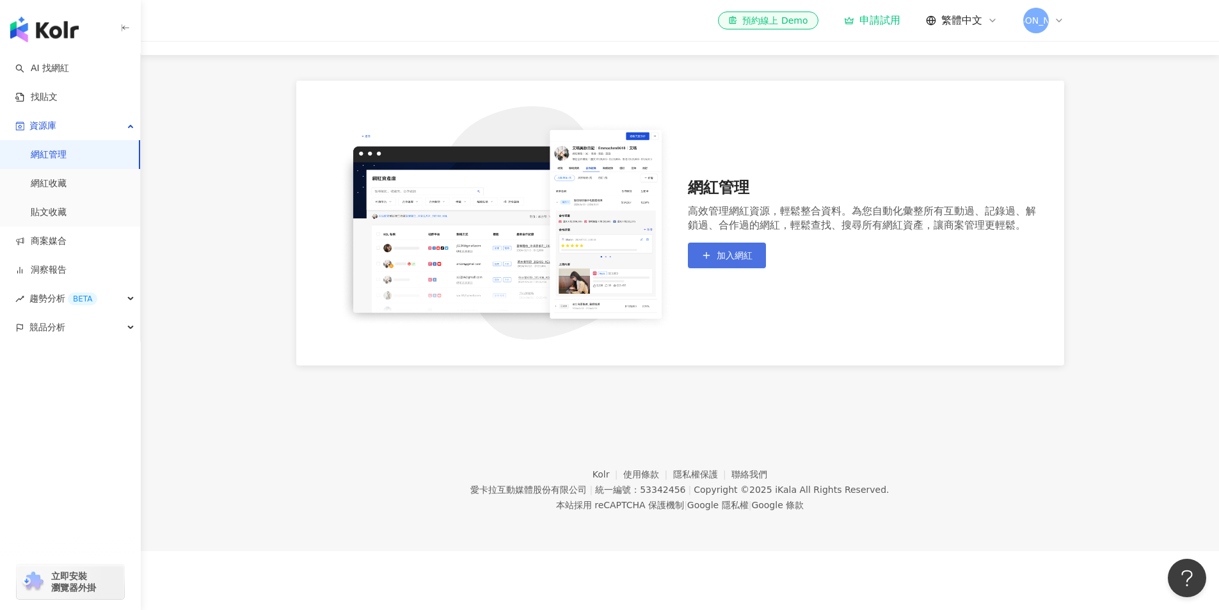
click at [721, 255] on span "加入網紅" at bounding box center [735, 255] width 36 height 10
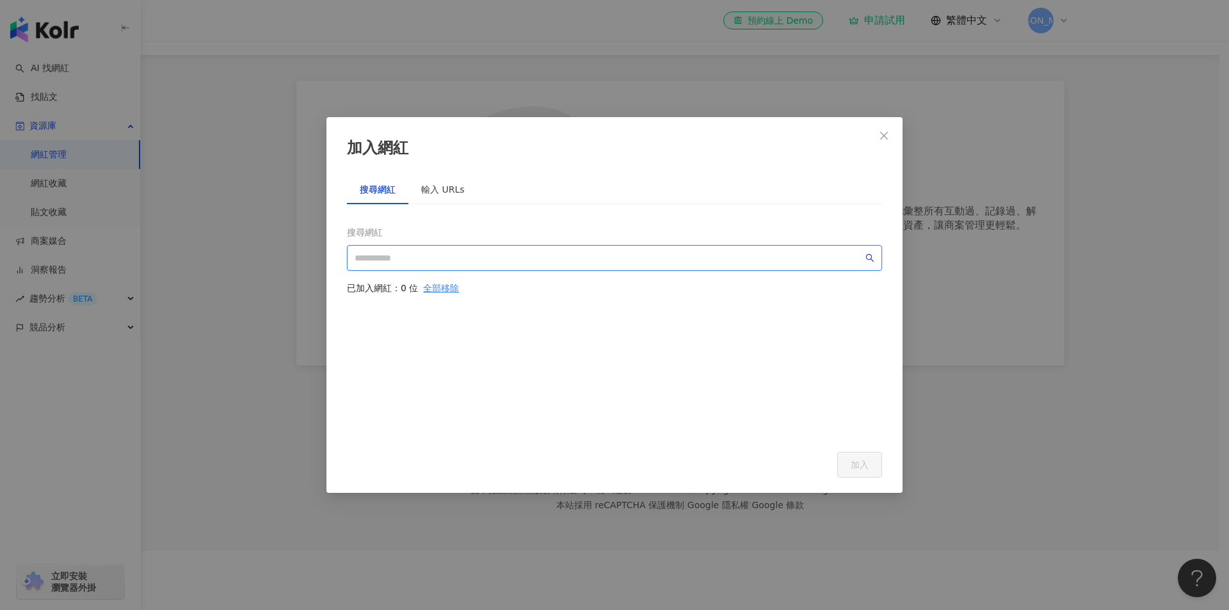
click at [612, 260] on input "search" at bounding box center [609, 258] width 508 height 14
paste input "**********"
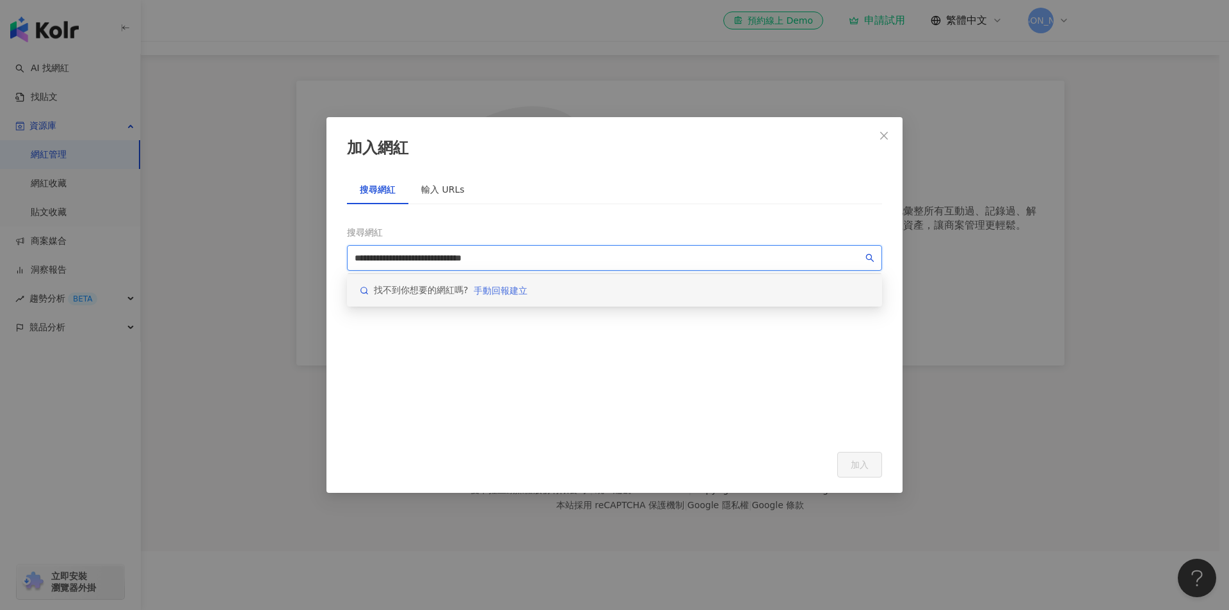
click at [488, 291] on span "手動回報建立" at bounding box center [501, 290] width 54 height 10
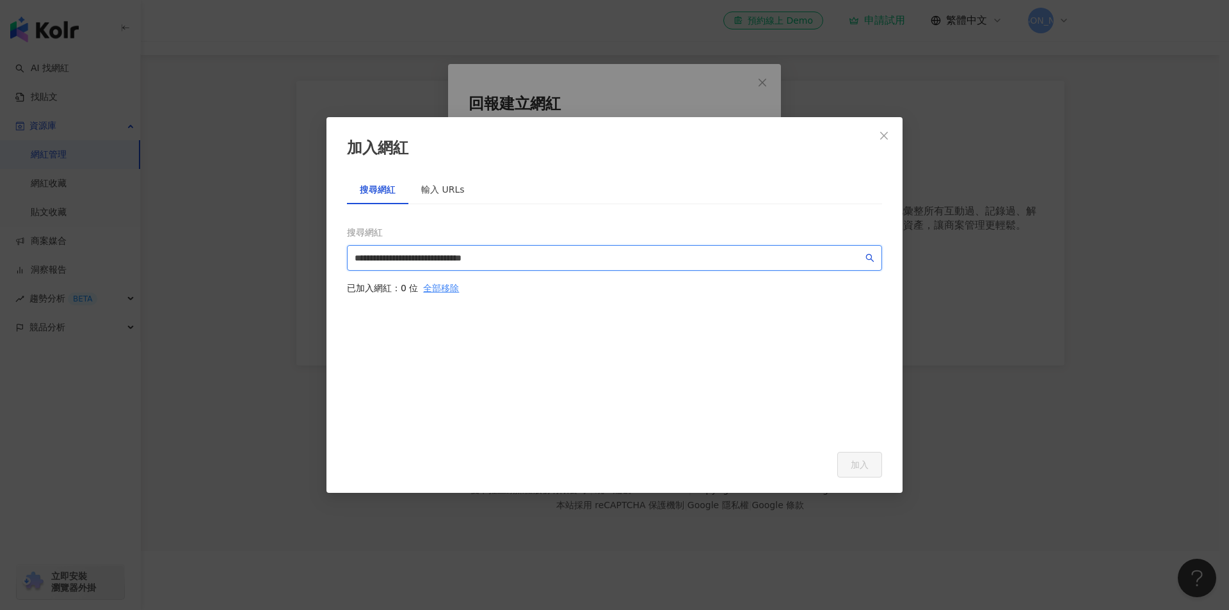
type input "**********"
click at [426, 190] on div "輸入 URLs" at bounding box center [443, 189] width 44 height 14
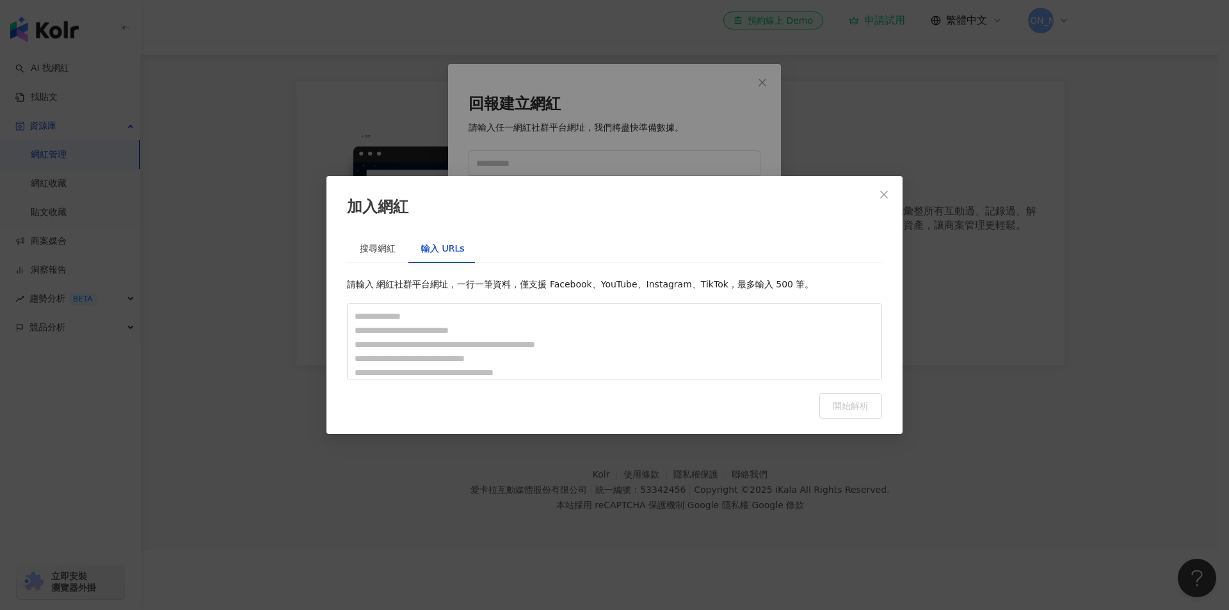
click at [378, 239] on div "搜尋網紅" at bounding box center [377, 248] width 61 height 29
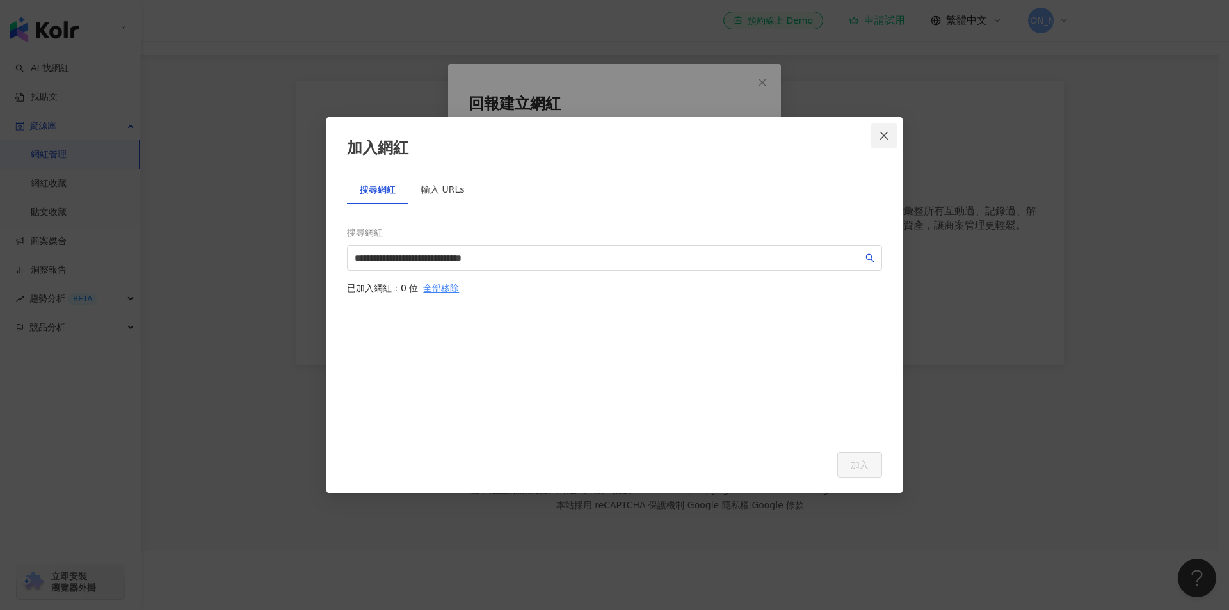
click at [892, 136] on span "Close" at bounding box center [884, 136] width 26 height 10
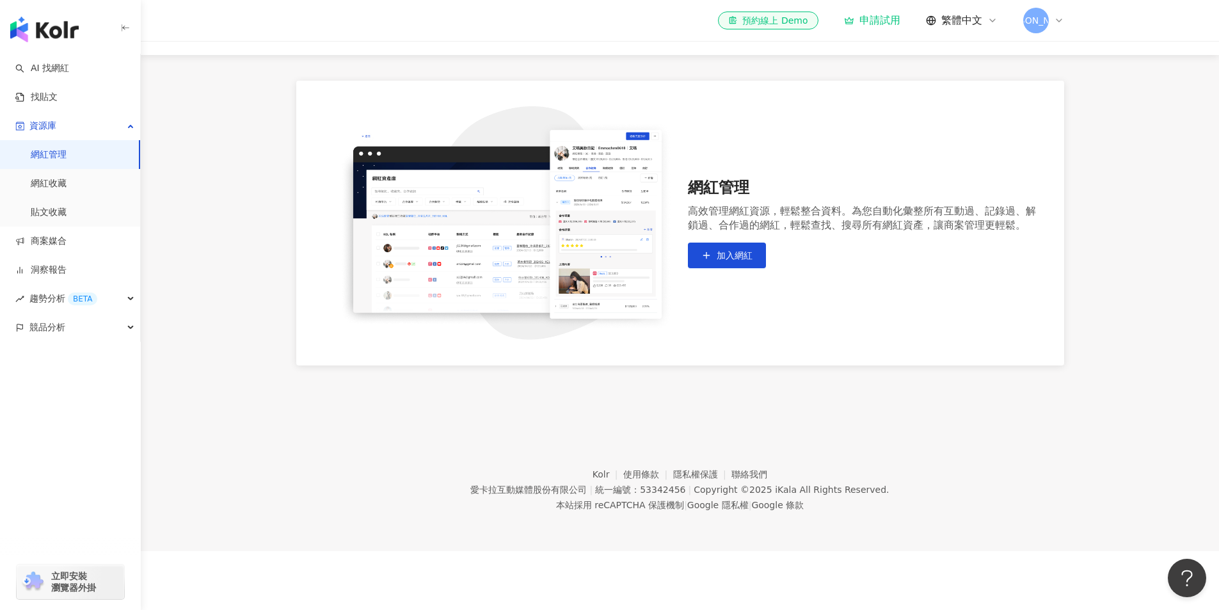
click at [1045, 16] on span "[PERSON_NAME]" at bounding box center [1037, 21] width 26 height 26
click at [1102, 175] on div "切換工作區" at bounding box center [1108, 174] width 165 height 26
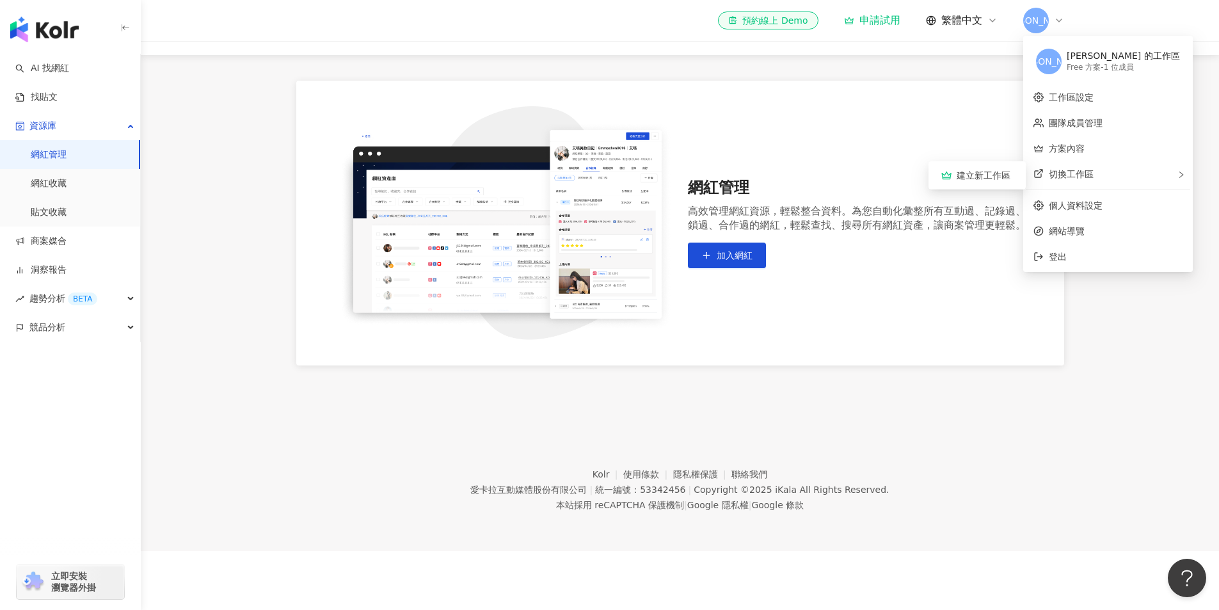
click at [227, 429] on footer "Kolr 使用條款 隱私權保護 聯絡我們 愛卡拉互動媒體股份有限公司 | 統一編號：53342456 | Copyright © 2025 iKala All…" at bounding box center [680, 480] width 1079 height 142
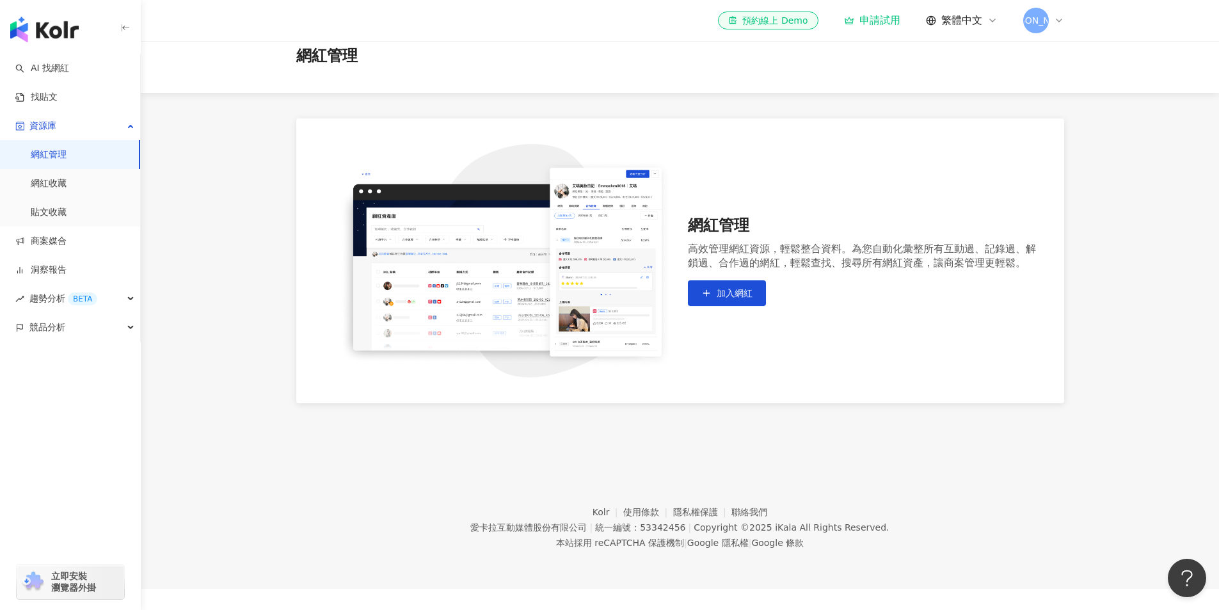
scroll to position [0, 0]
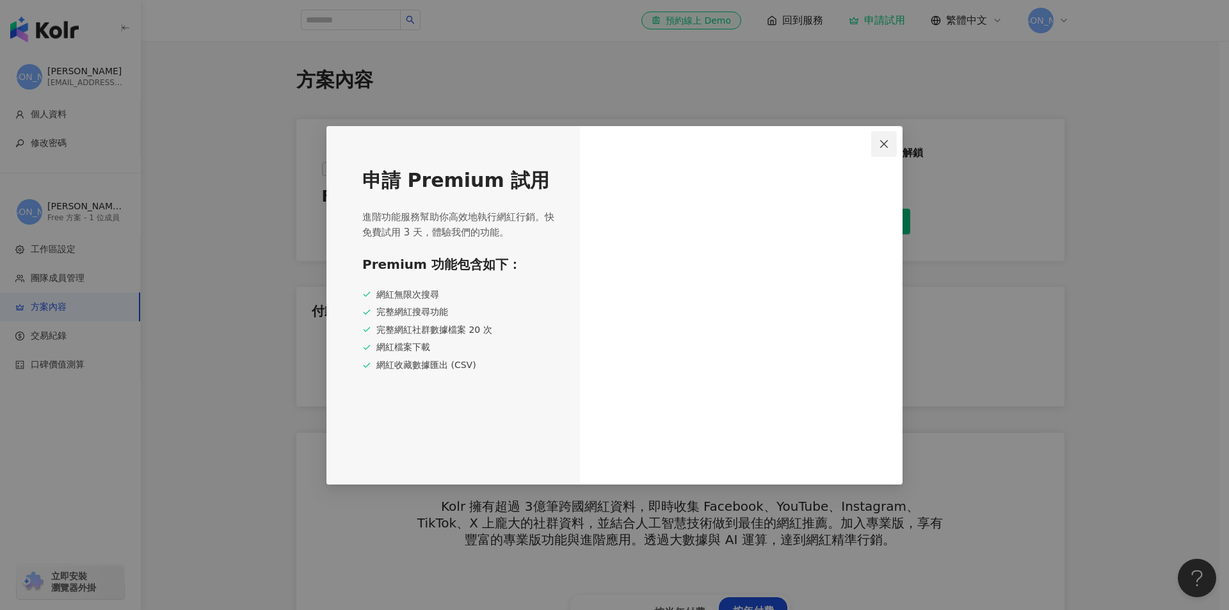
click at [881, 144] on icon "close" at bounding box center [884, 144] width 10 height 10
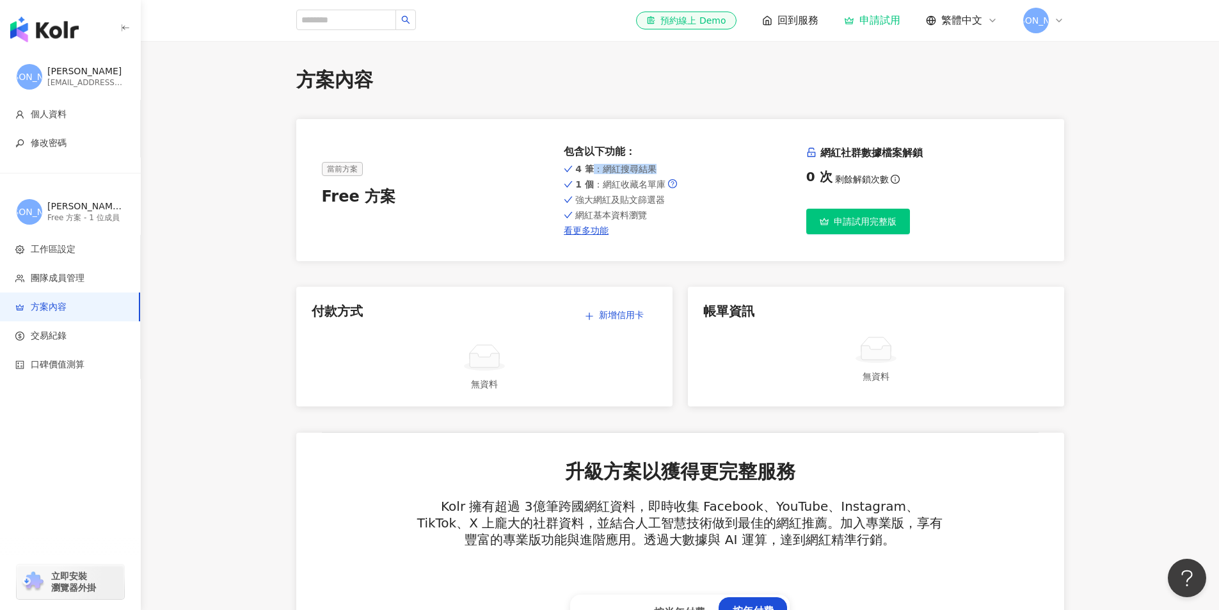
drag, startPoint x: 595, startPoint y: 169, endPoint x: 655, endPoint y: 169, distance: 60.2
click at [655, 169] on div "4 筆 ：網紅搜尋結果" at bounding box center [680, 169] width 232 height 10
drag, startPoint x: 605, startPoint y: 184, endPoint x: 682, endPoint y: 193, distance: 77.3
click at [681, 193] on div "4 筆 ：網紅搜尋結果 1 個 ：網紅收藏名單庫 強大網紅及貼文篩選器 網紅基本資料瀏覽 看更多功能" at bounding box center [680, 198] width 232 height 74
click at [688, 190] on div "4 筆 ：網紅搜尋結果 1 個 ：網紅收藏名單庫 強大網紅及貼文篩選器 網紅基本資料瀏覽 看更多功能" at bounding box center [680, 198] width 232 height 74
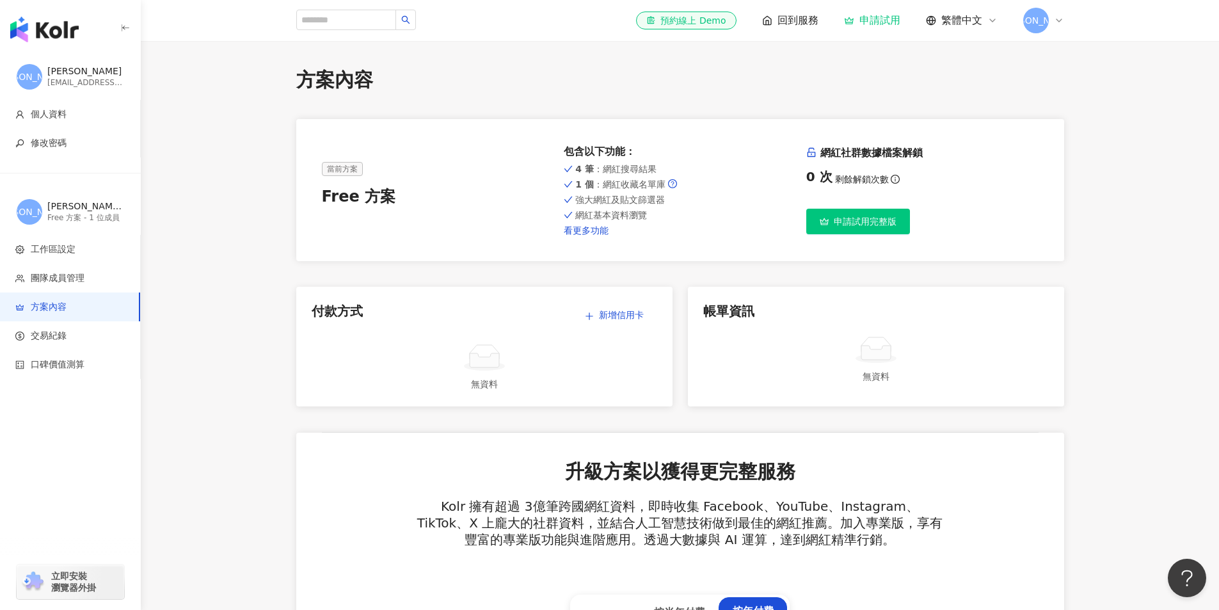
click at [589, 228] on link "看更多功能" at bounding box center [680, 230] width 232 height 10
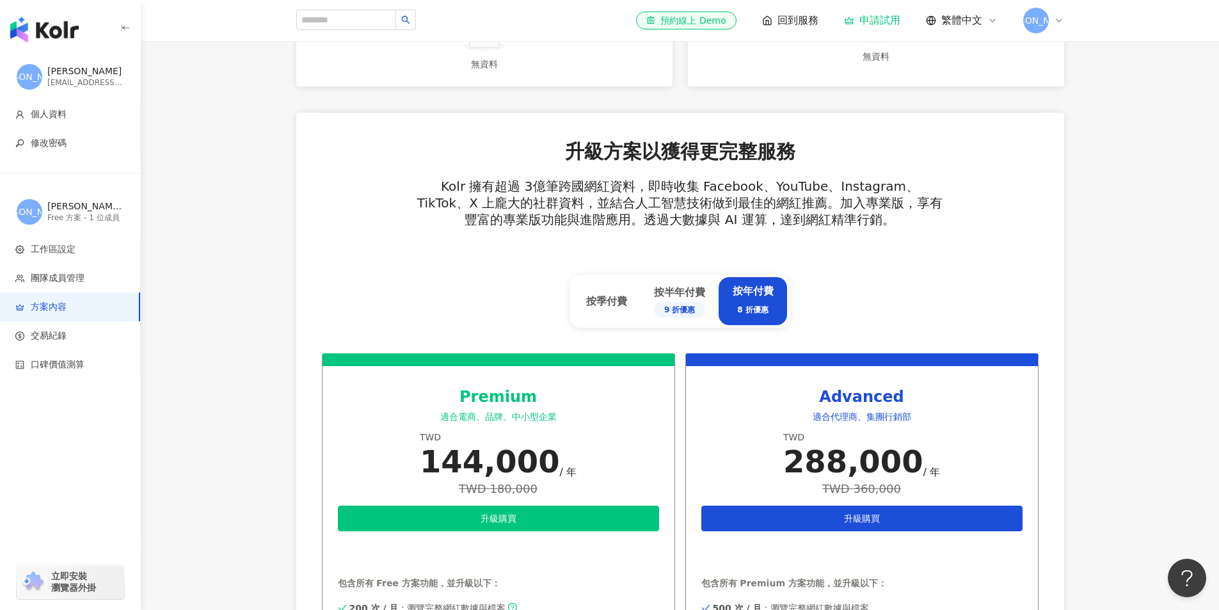
scroll to position [512, 0]
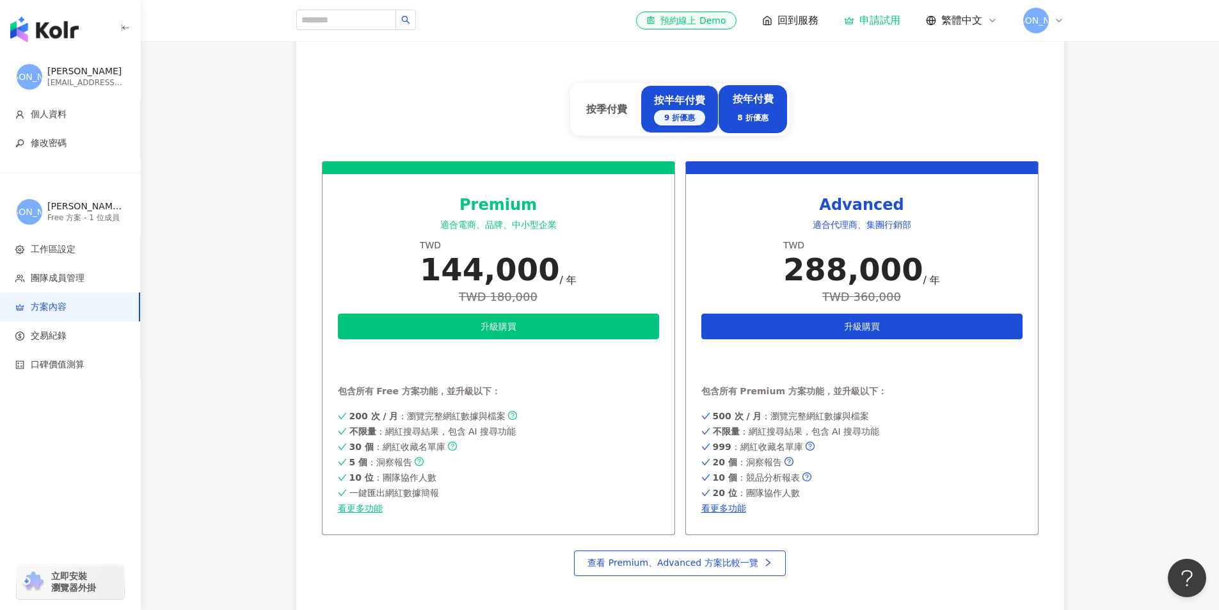
click at [664, 123] on div "9 折優惠" at bounding box center [679, 117] width 51 height 15
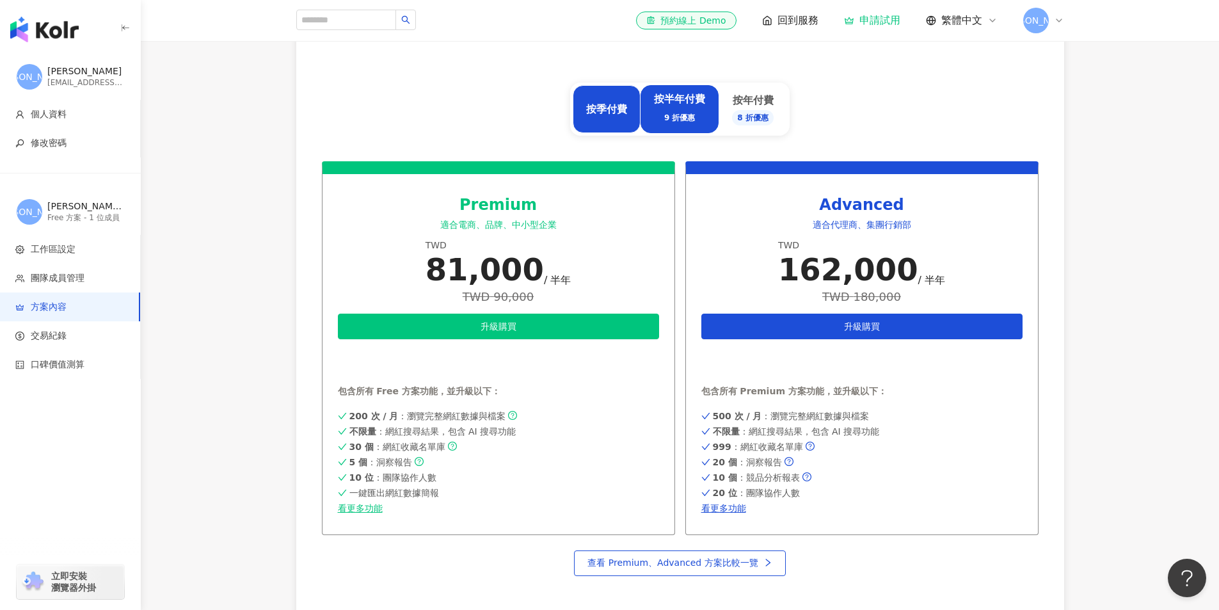
click at [611, 117] on div "按季付費" at bounding box center [607, 109] width 68 height 48
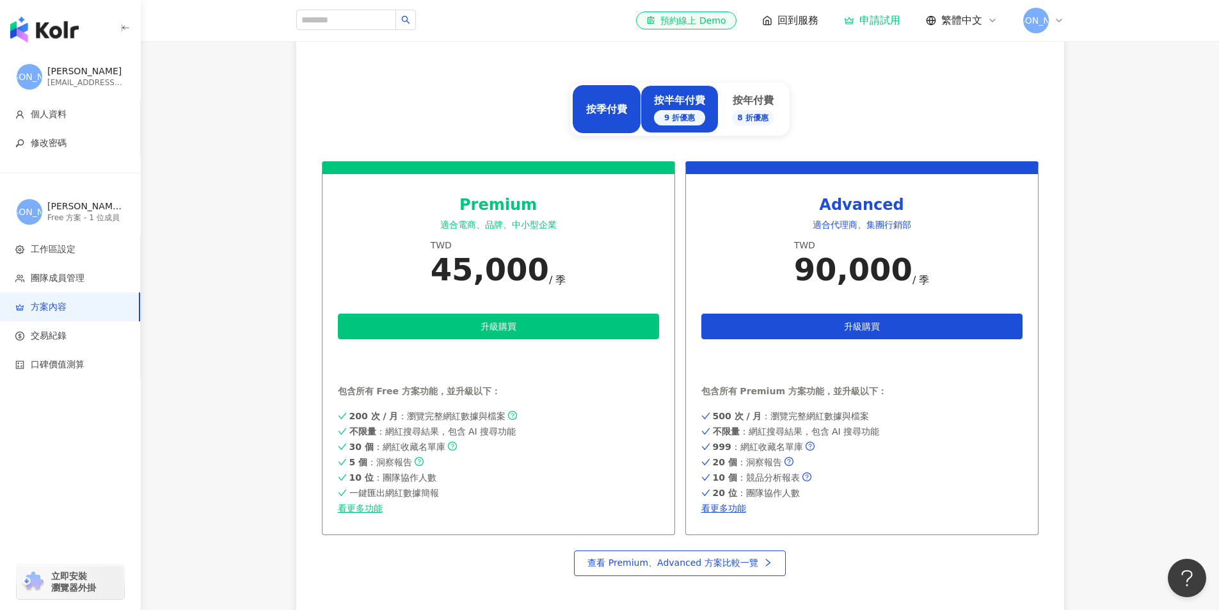
click at [666, 122] on div "9 折優惠" at bounding box center [679, 117] width 51 height 15
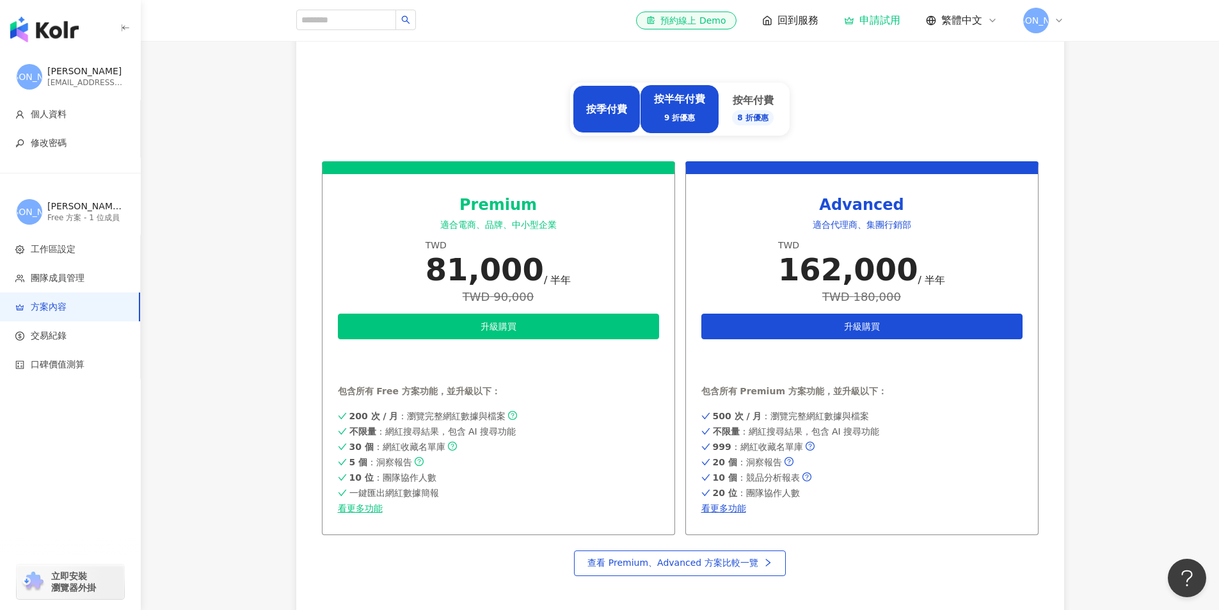
click at [625, 122] on div "按季付費" at bounding box center [607, 109] width 68 height 48
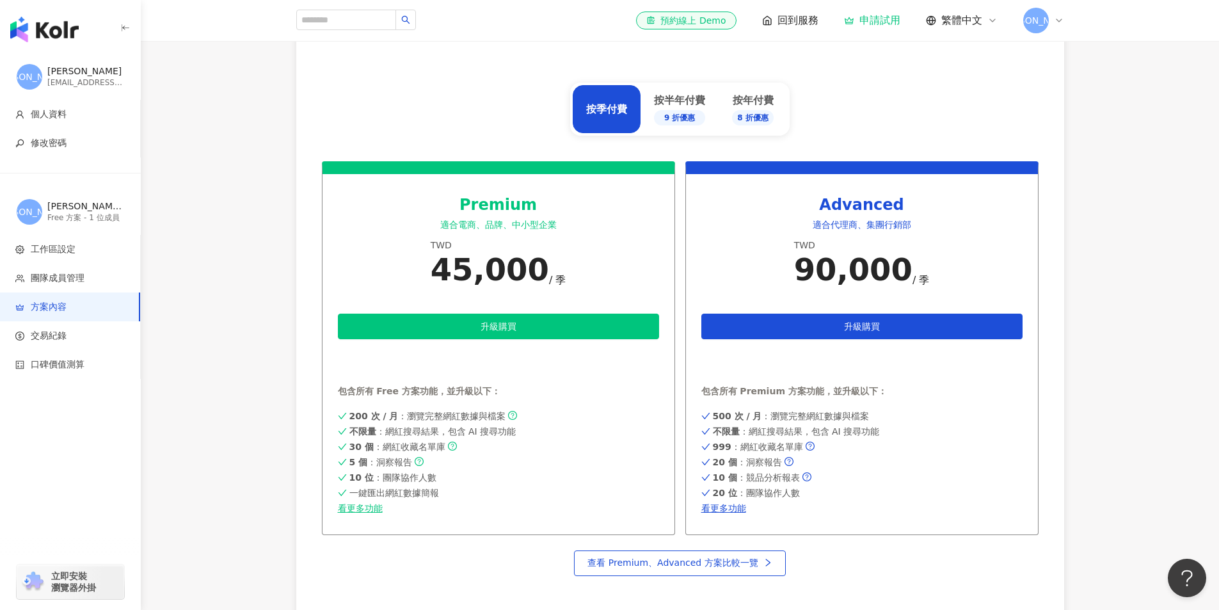
click at [234, 295] on main "方案內容 當前方案 Free 方案 包含以下功能 ： 4 筆 ：網紅搜尋結果 1 個 ：網紅收藏名單庫 強大網紅及貼文篩選器 網紅基本資料瀏覽 看更多功能 網…" at bounding box center [680, 241] width 1079 height 1374
click at [363, 511] on link "看更多功能" at bounding box center [498, 508] width 321 height 10
